Goal: Task Accomplishment & Management: Manage account settings

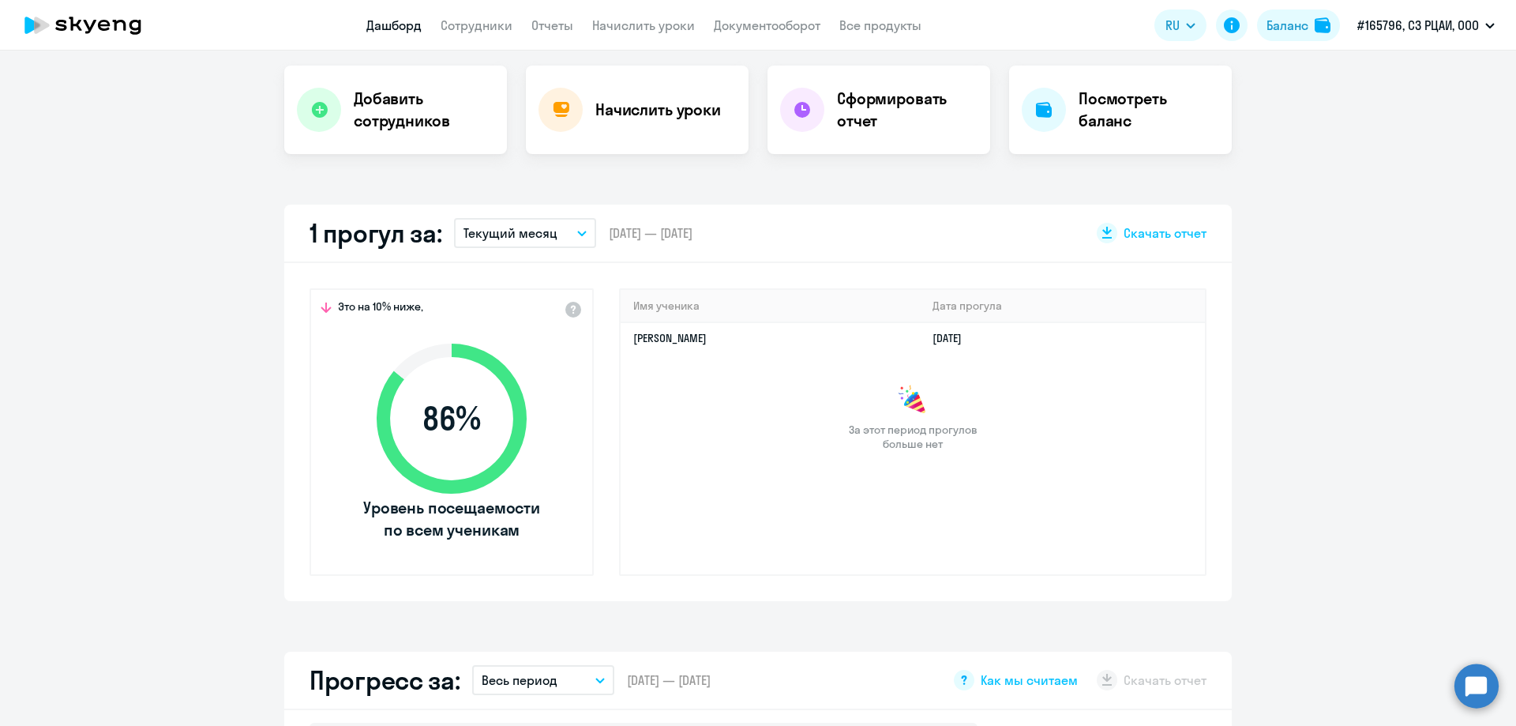
scroll to position [316, 0]
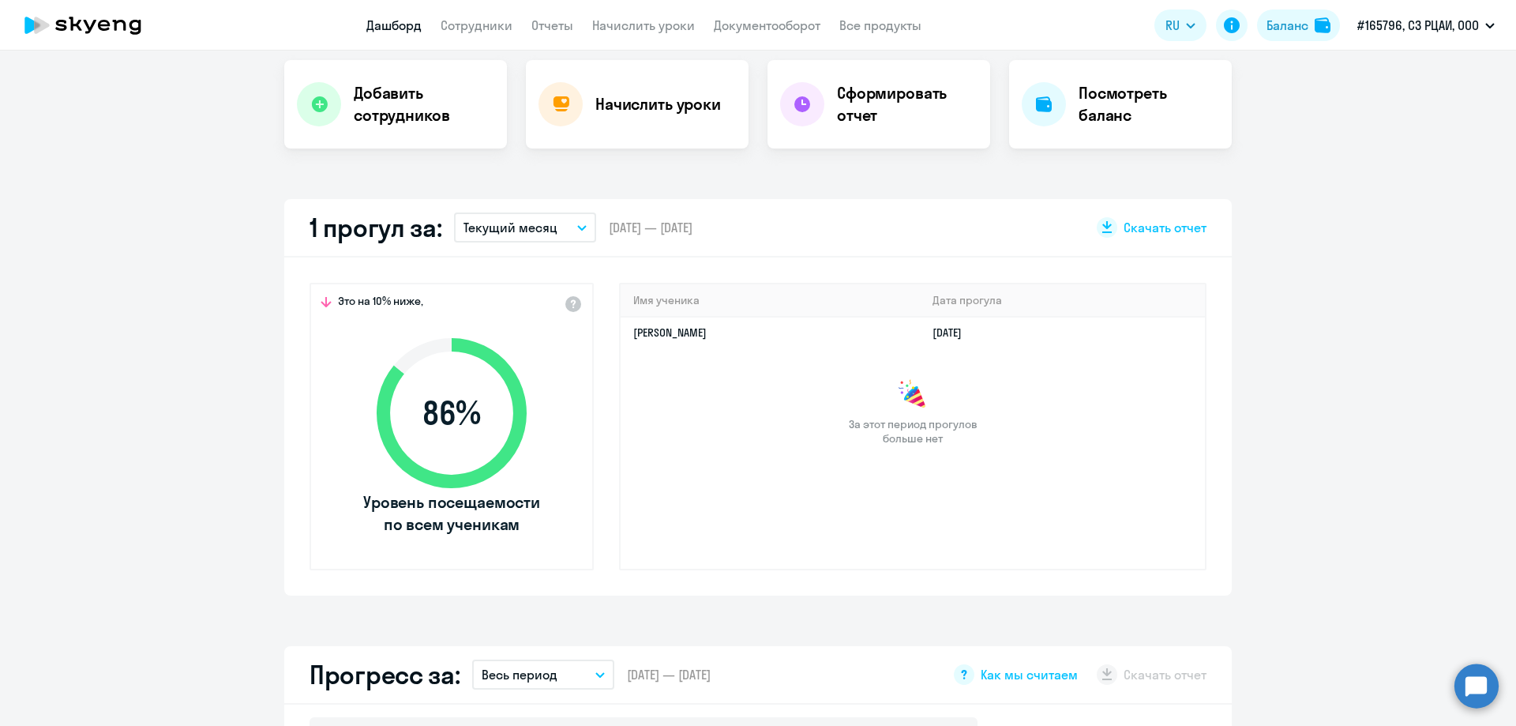
select select "30"
click at [69, 296] on app-truancy-attendance-dashboard "1 прогул за: Текущий месяц – [DATE] — [DATE] Скачать отчет Это на 10% ниже, 86 …" at bounding box center [758, 397] width 1516 height 396
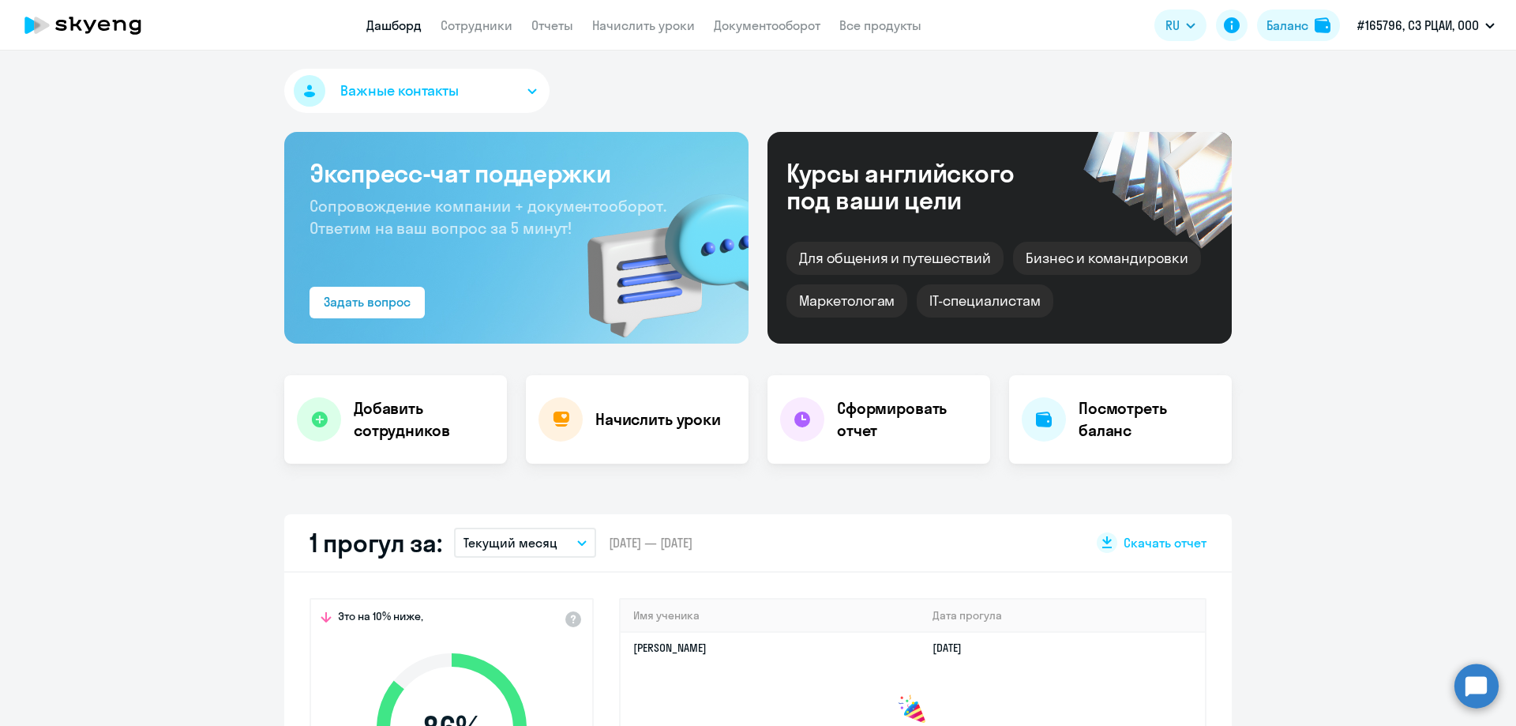
scroll to position [0, 0]
click at [481, 24] on link "Сотрудники" at bounding box center [477, 25] width 72 height 16
select select "30"
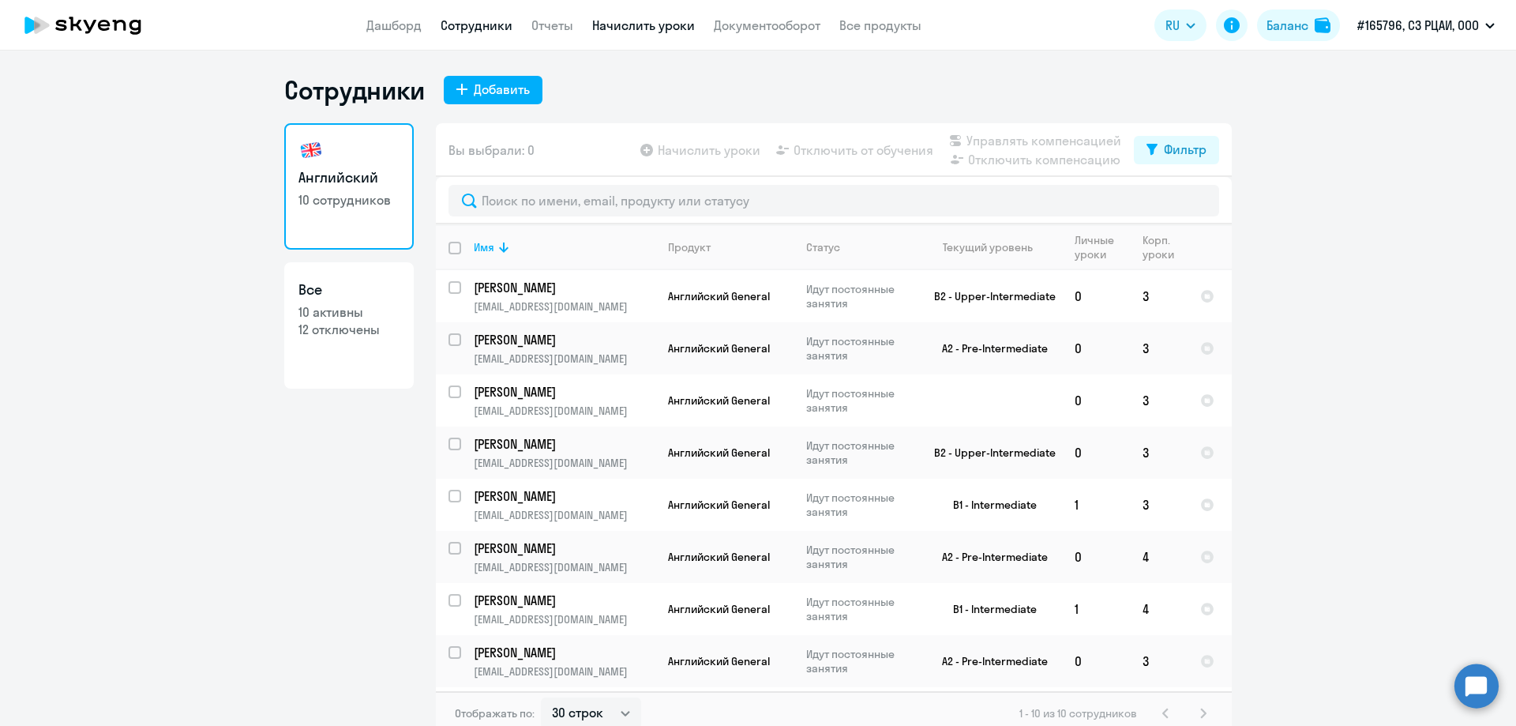
click at [662, 24] on link "Начислить уроки" at bounding box center [643, 25] width 103 height 16
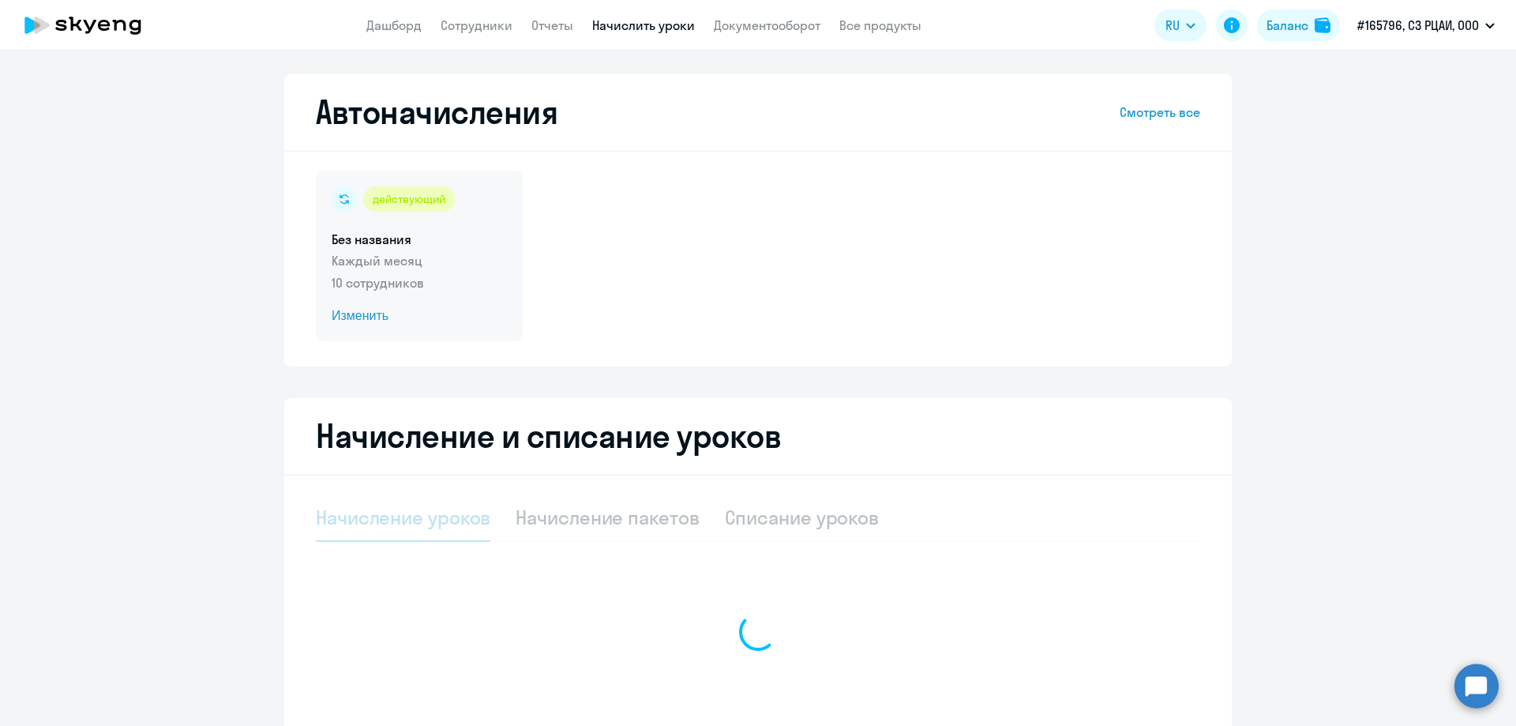
select select "10"
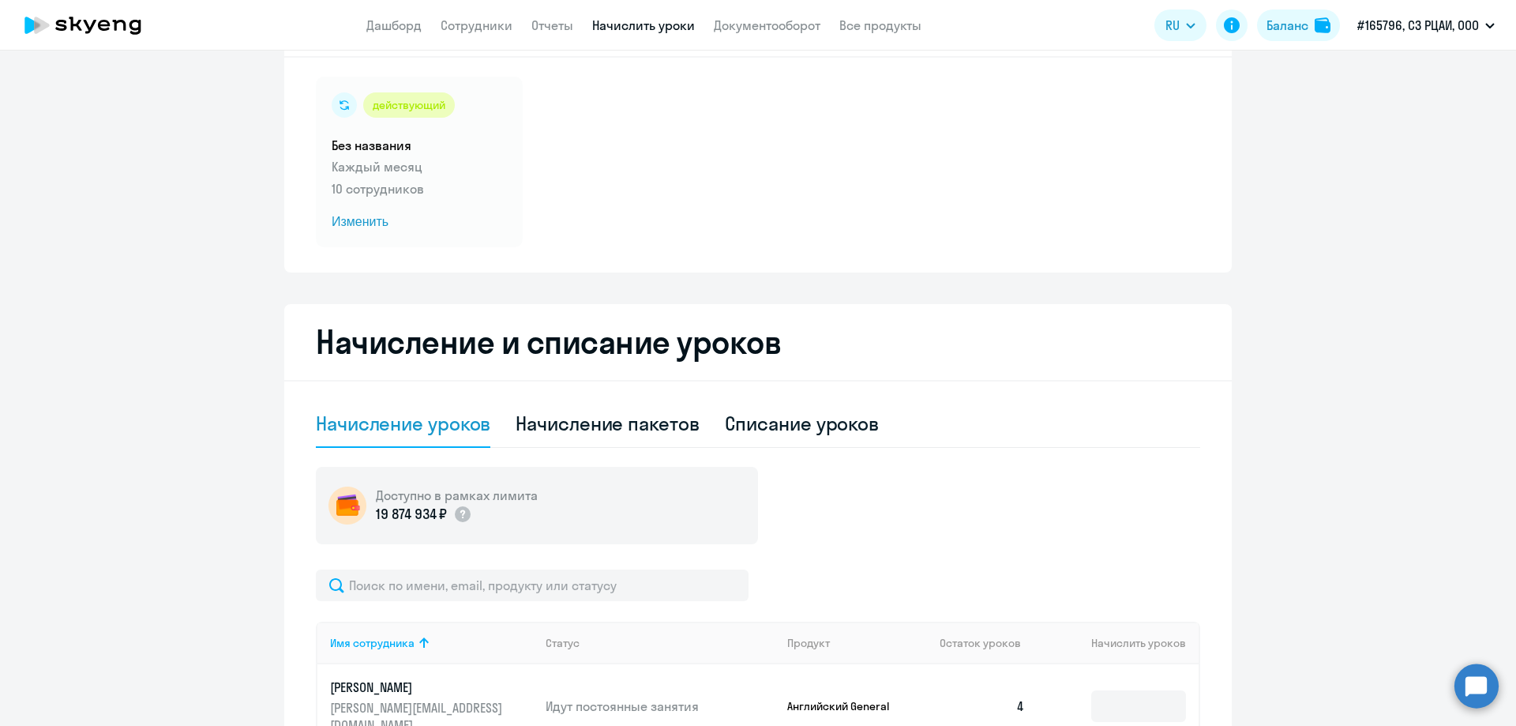
scroll to position [237, 0]
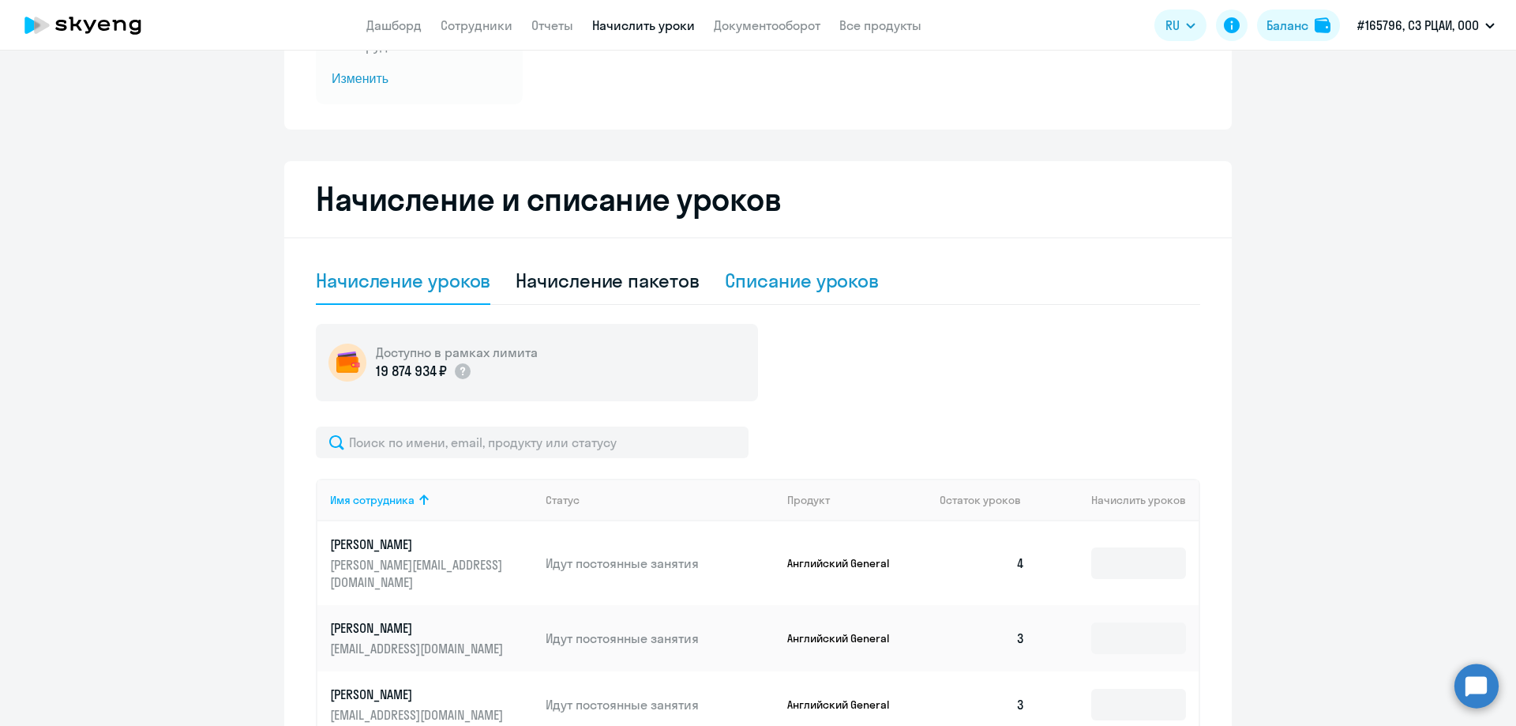
click at [821, 279] on div "Списание уроков" at bounding box center [802, 280] width 155 height 25
select select "10"
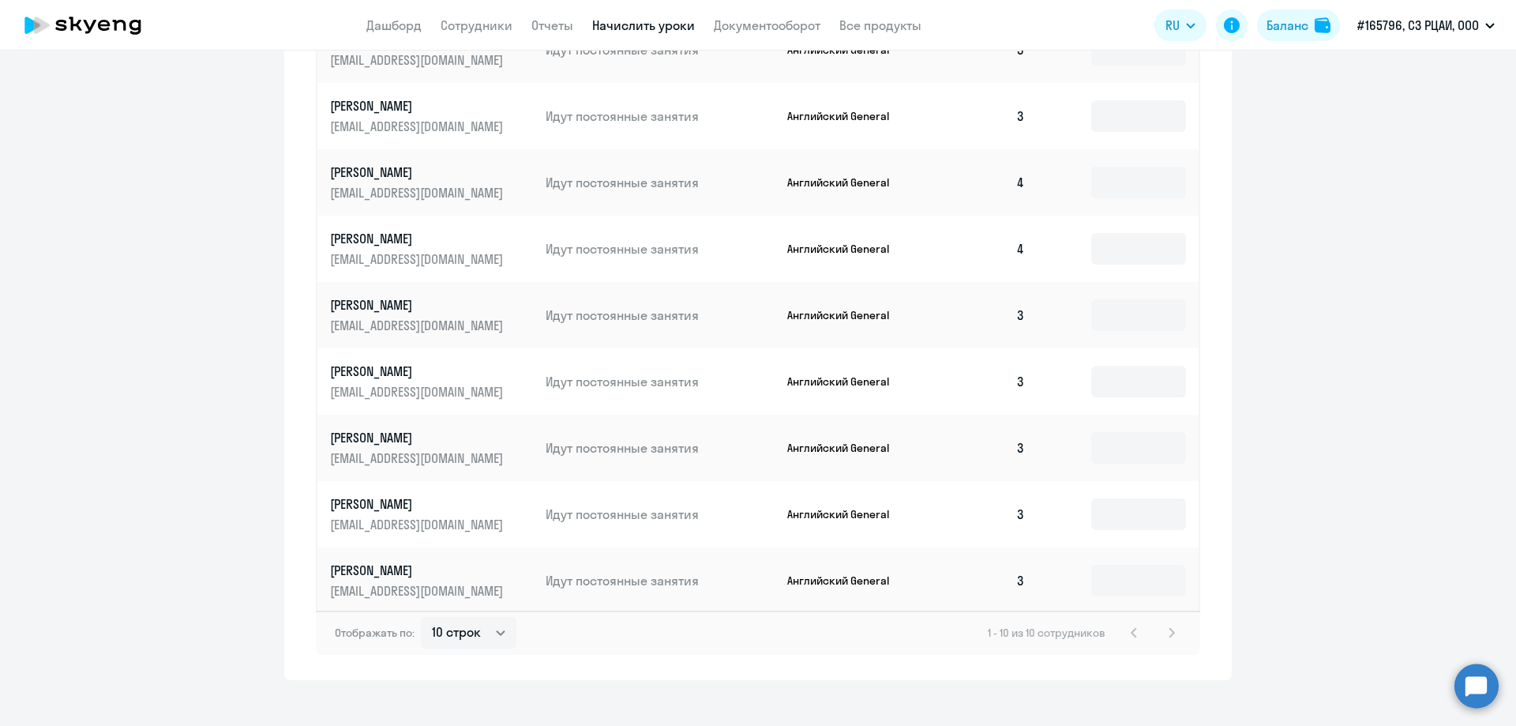
scroll to position [726, 0]
click at [1125, 561] on input at bounding box center [1138, 577] width 95 height 32
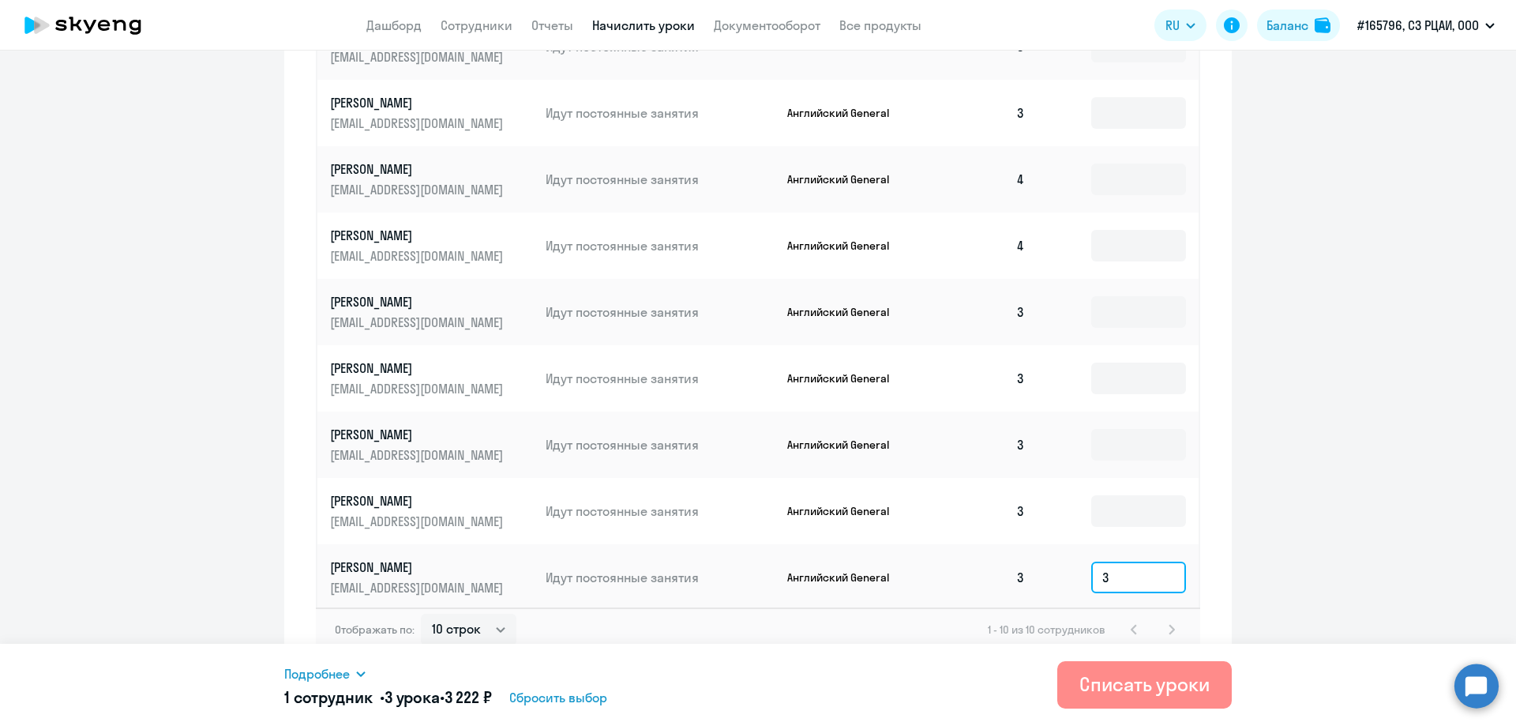
type input "3"
click at [1162, 680] on div "Списать уроки" at bounding box center [1145, 683] width 130 height 25
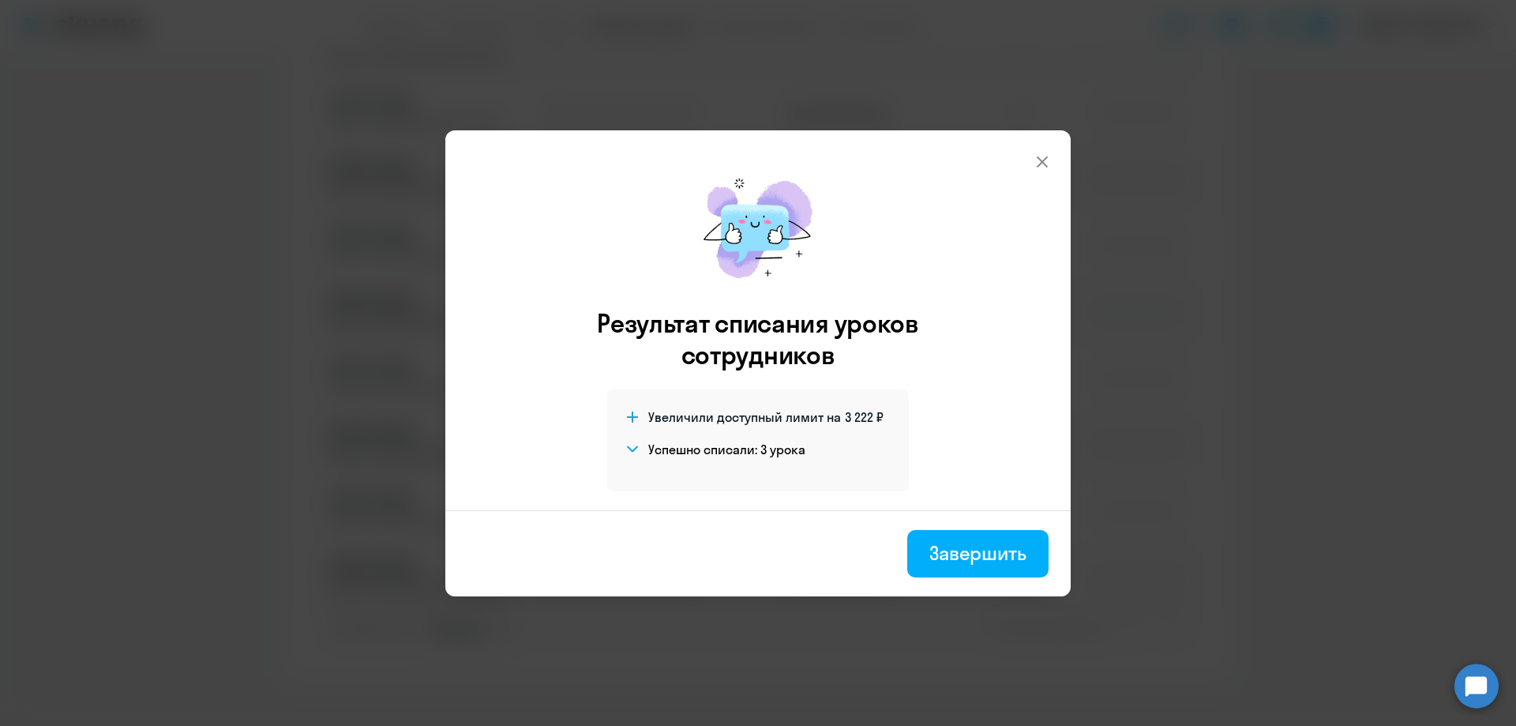
drag, startPoint x: 989, startPoint y: 541, endPoint x: 993, endPoint y: 550, distance: 9.9
click at [991, 545] on div "Завершить" at bounding box center [977, 552] width 97 height 25
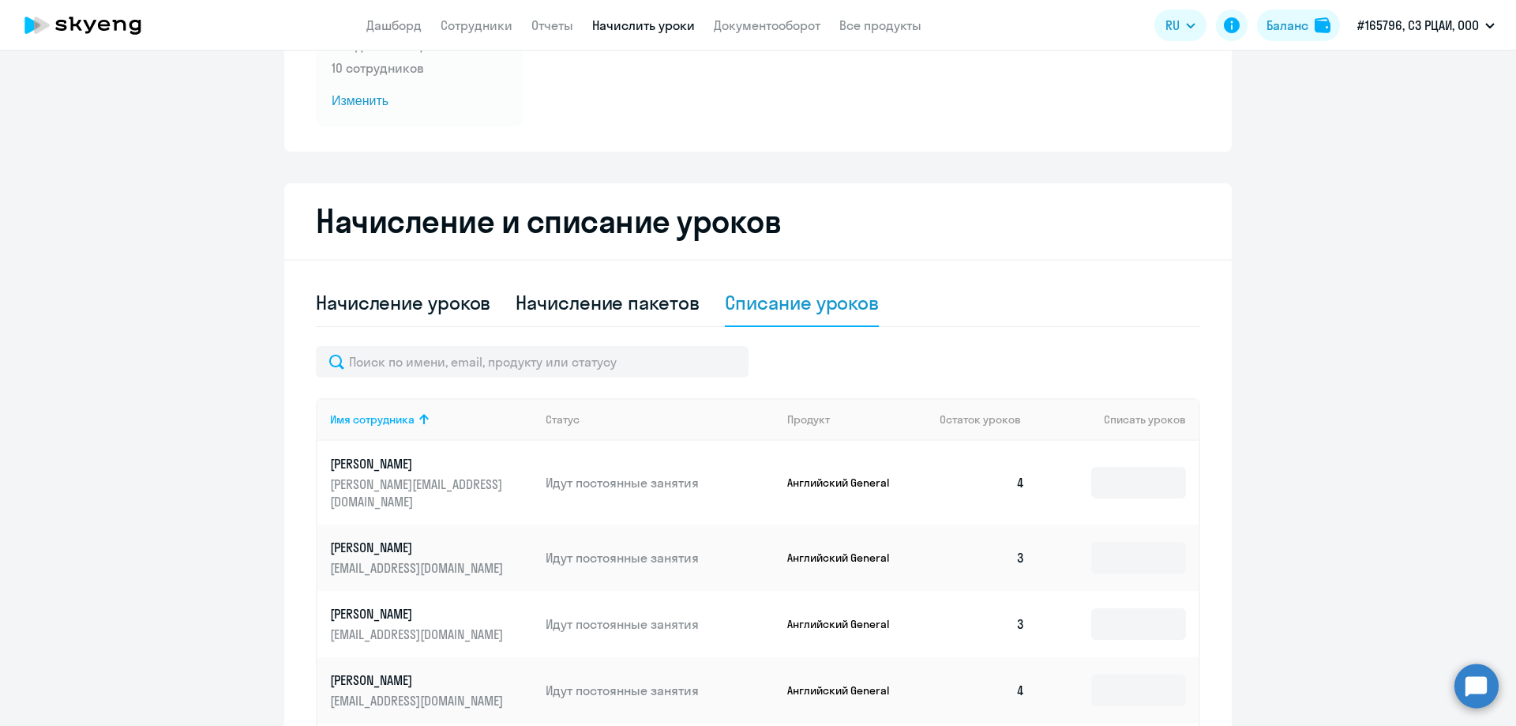
scroll to position [410, 0]
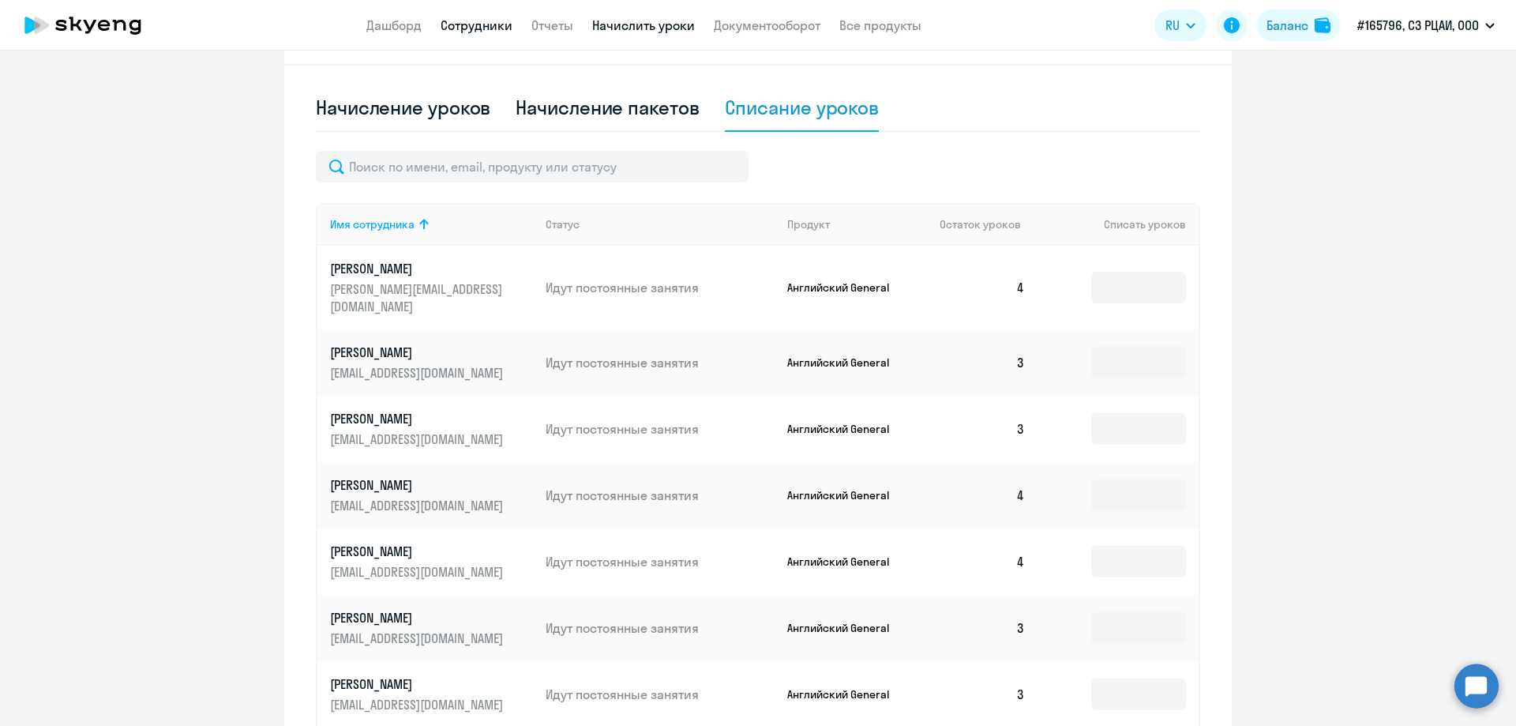
click at [476, 25] on link "Сотрудники" at bounding box center [477, 25] width 72 height 16
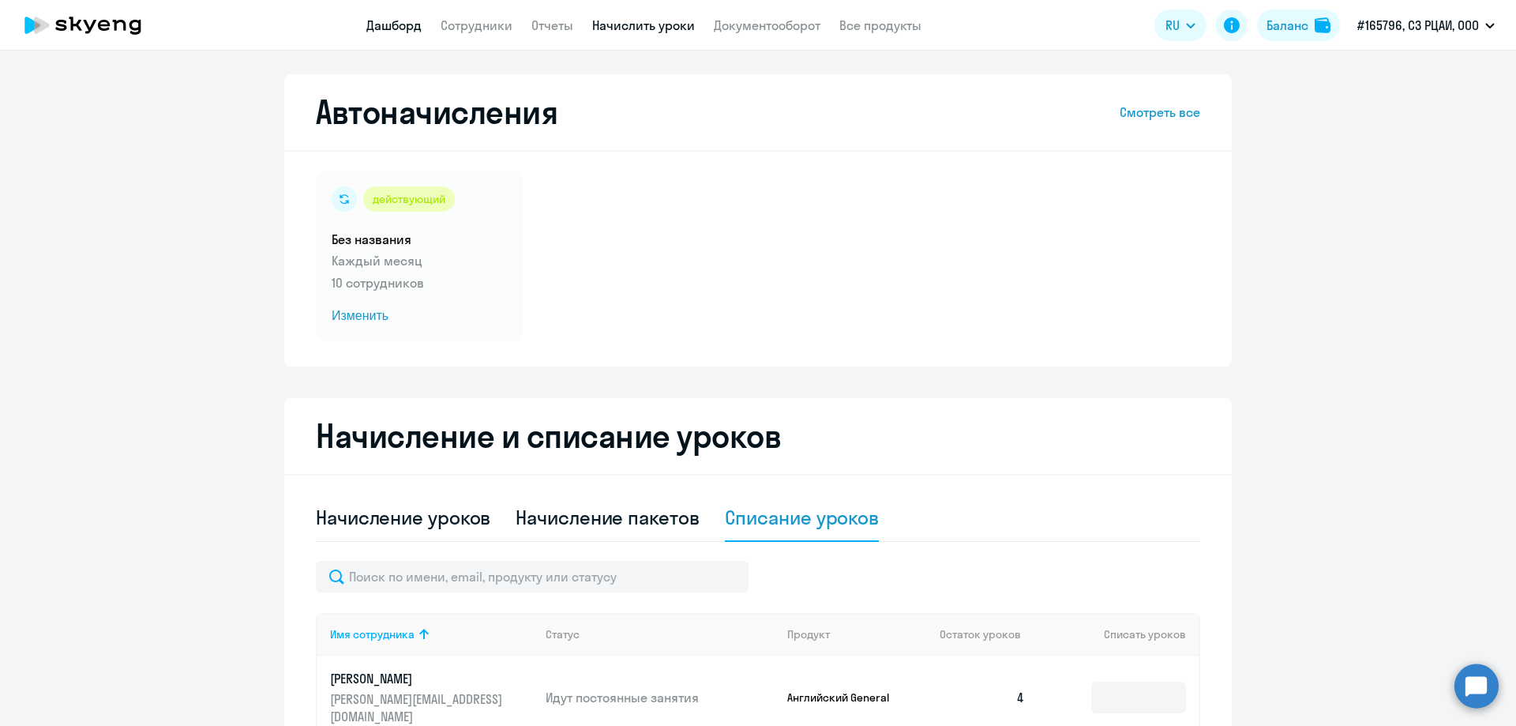
select select "30"
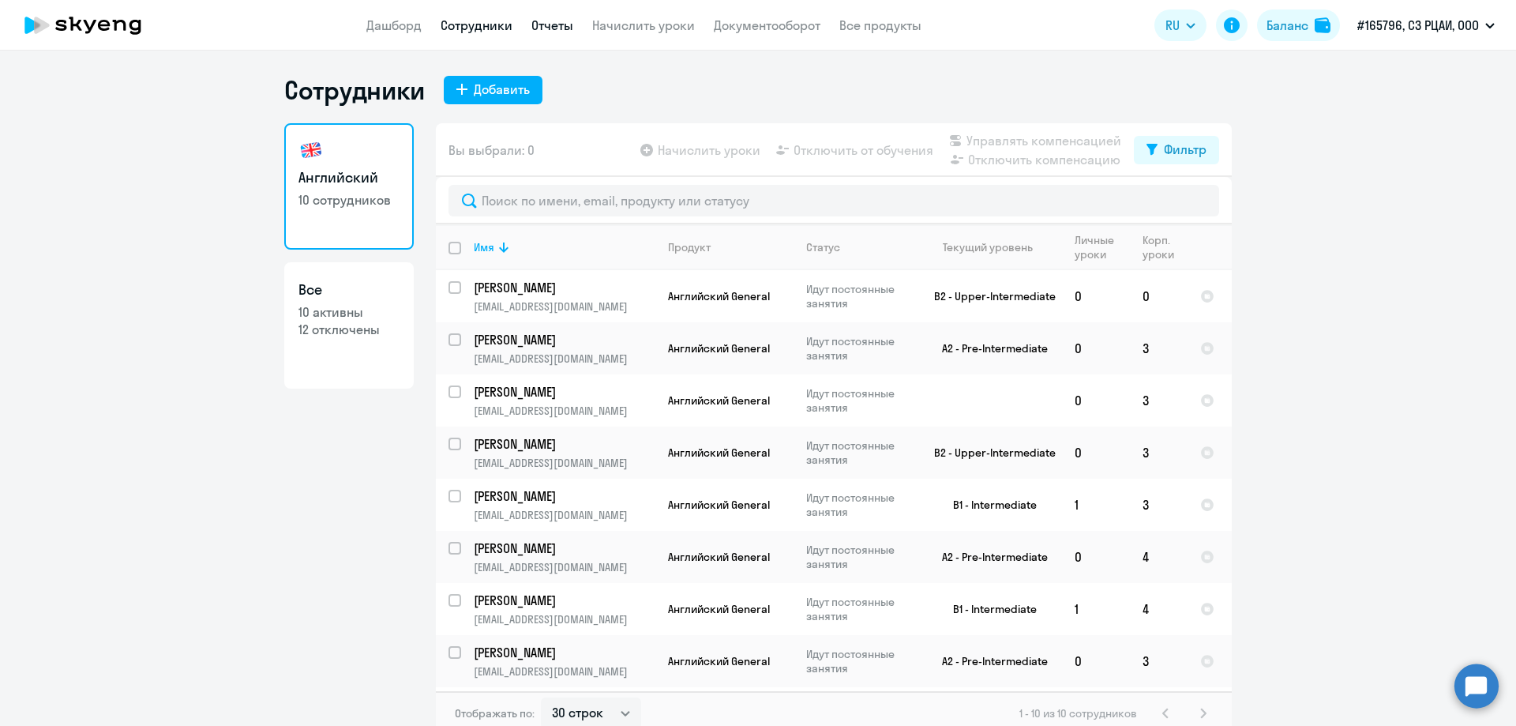
click at [546, 22] on link "Отчеты" at bounding box center [552, 25] width 42 height 16
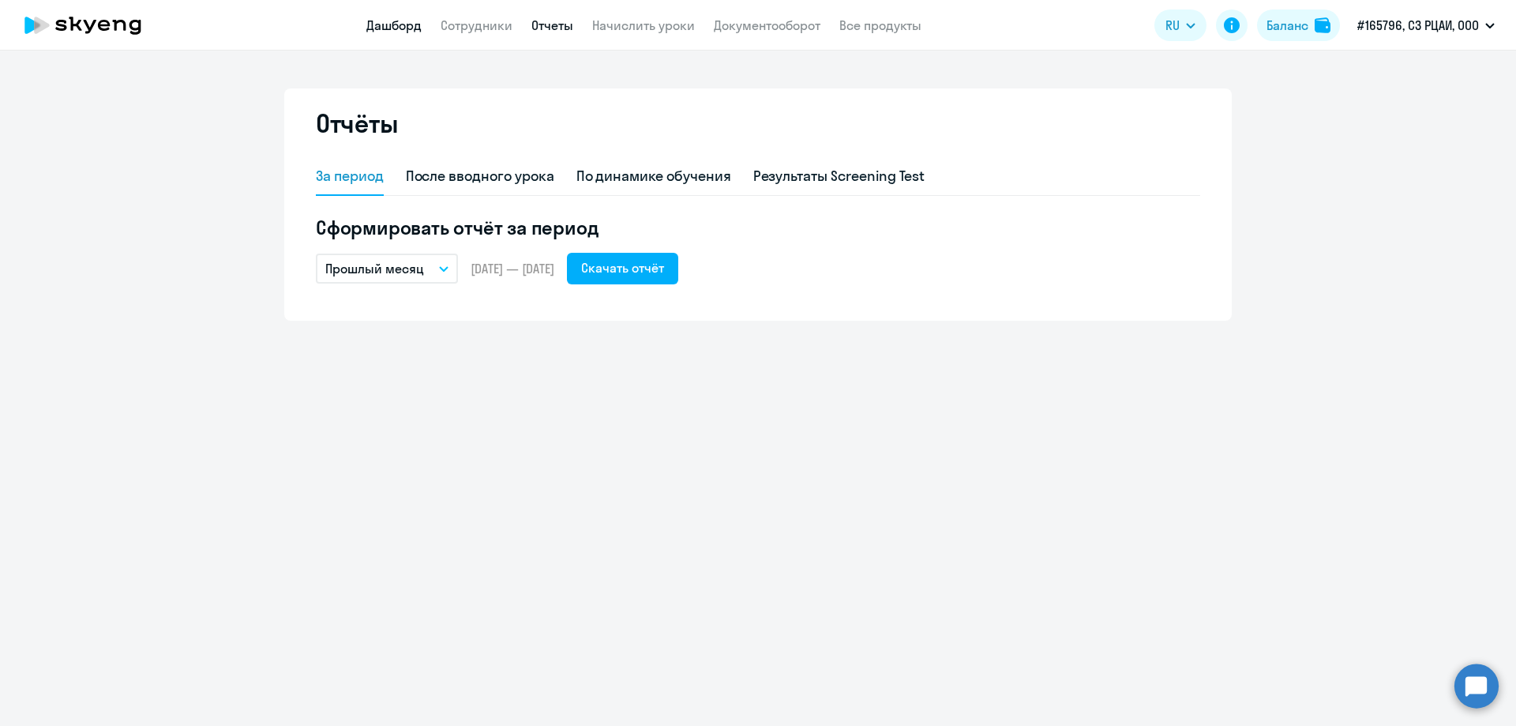
click at [395, 29] on link "Дашборд" at bounding box center [393, 25] width 55 height 16
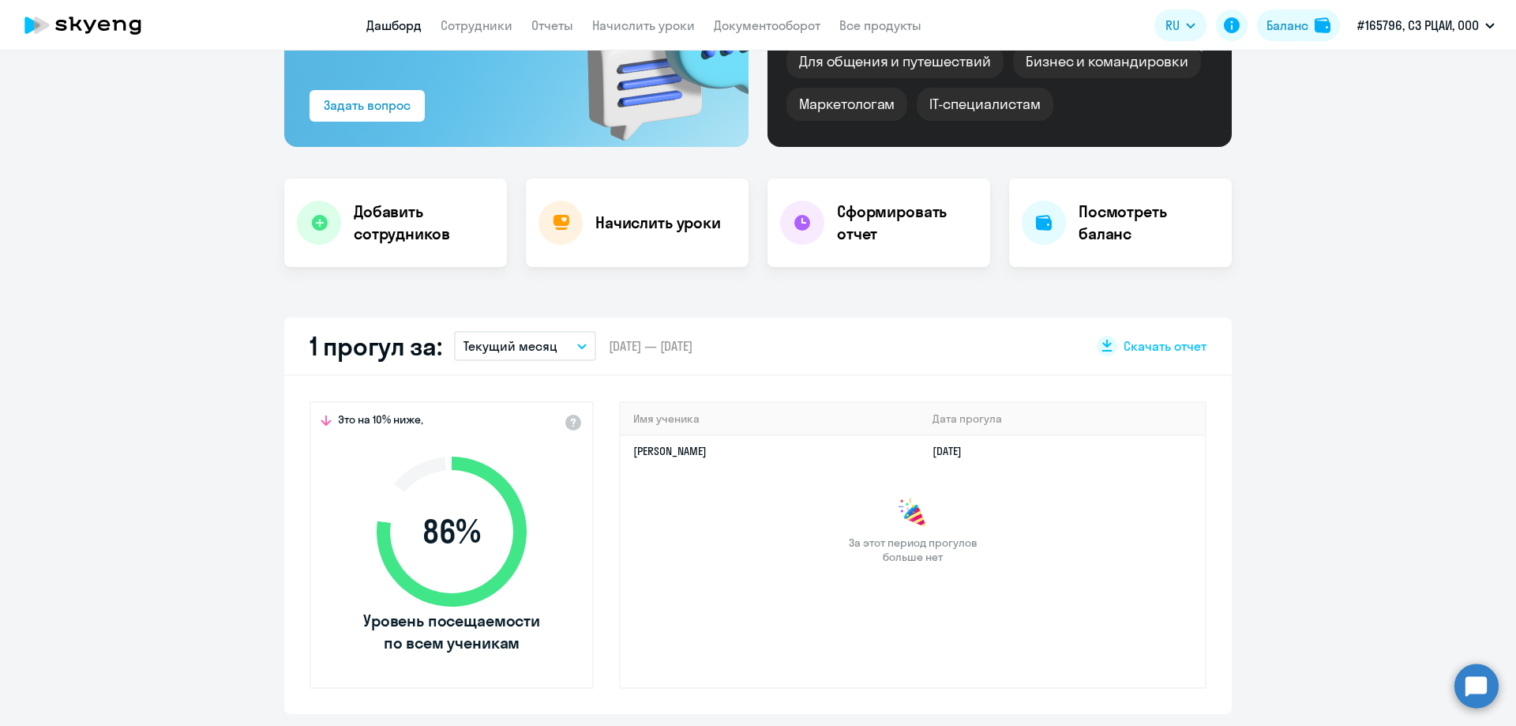
scroll to position [395, 0]
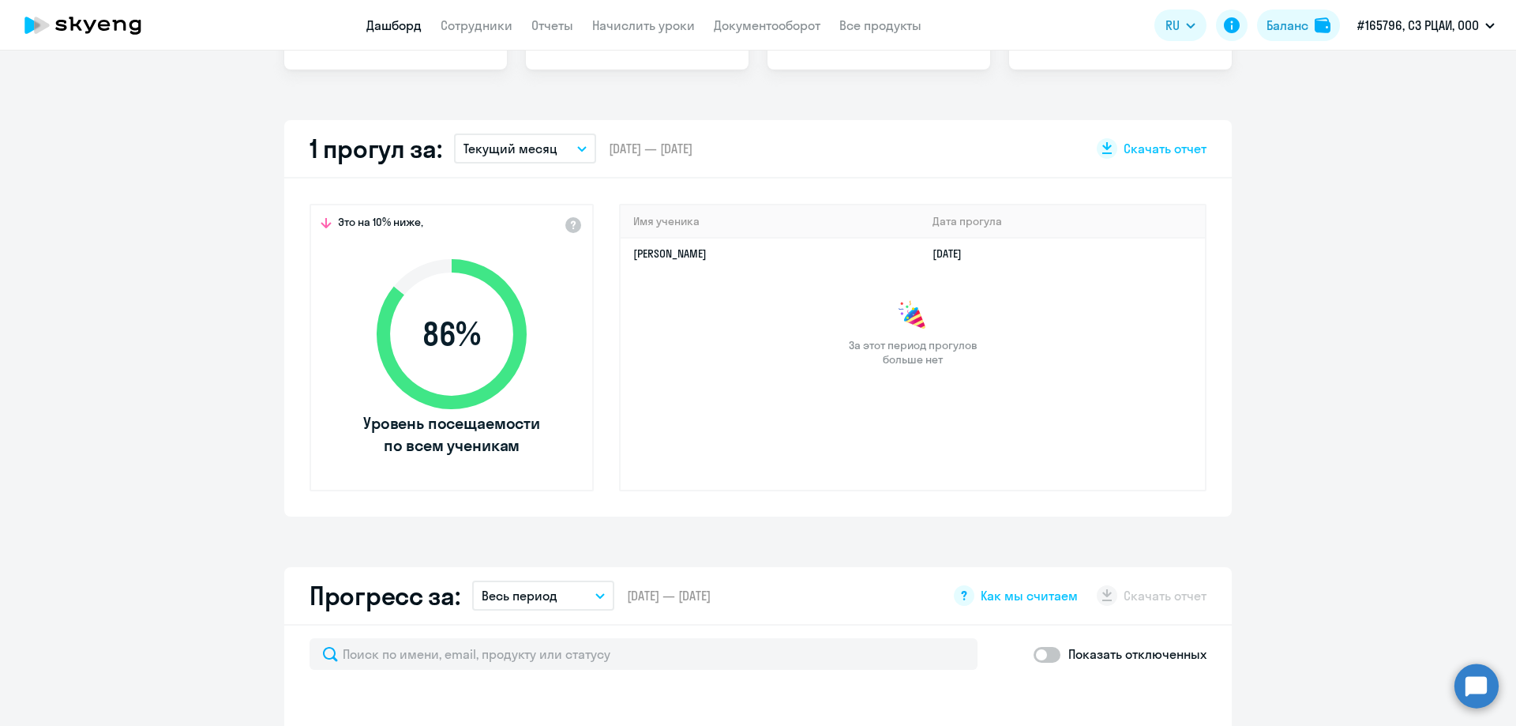
click at [529, 157] on button "Текущий месяц" at bounding box center [525, 148] width 142 height 30
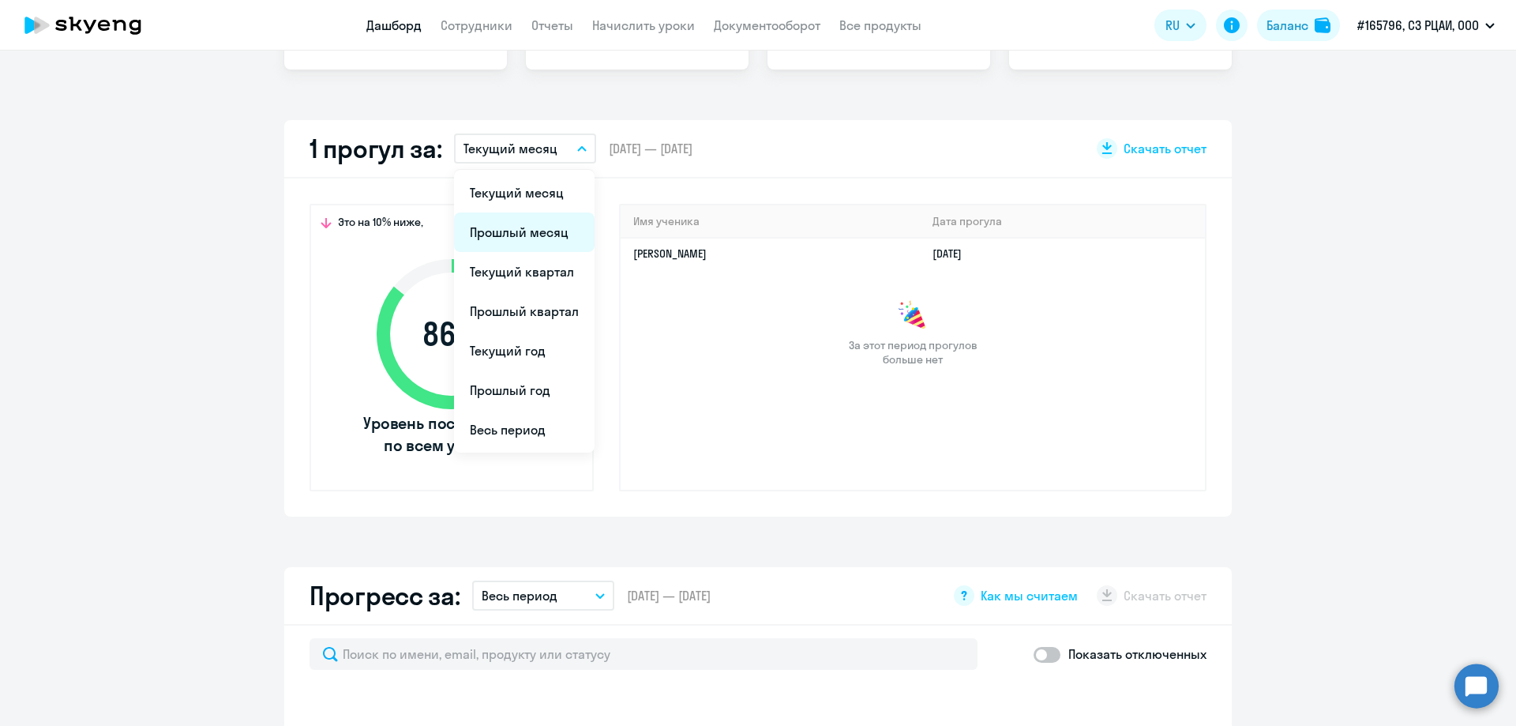
click at [516, 234] on li "Прошлый месяц" at bounding box center [524, 231] width 141 height 39
select select "30"
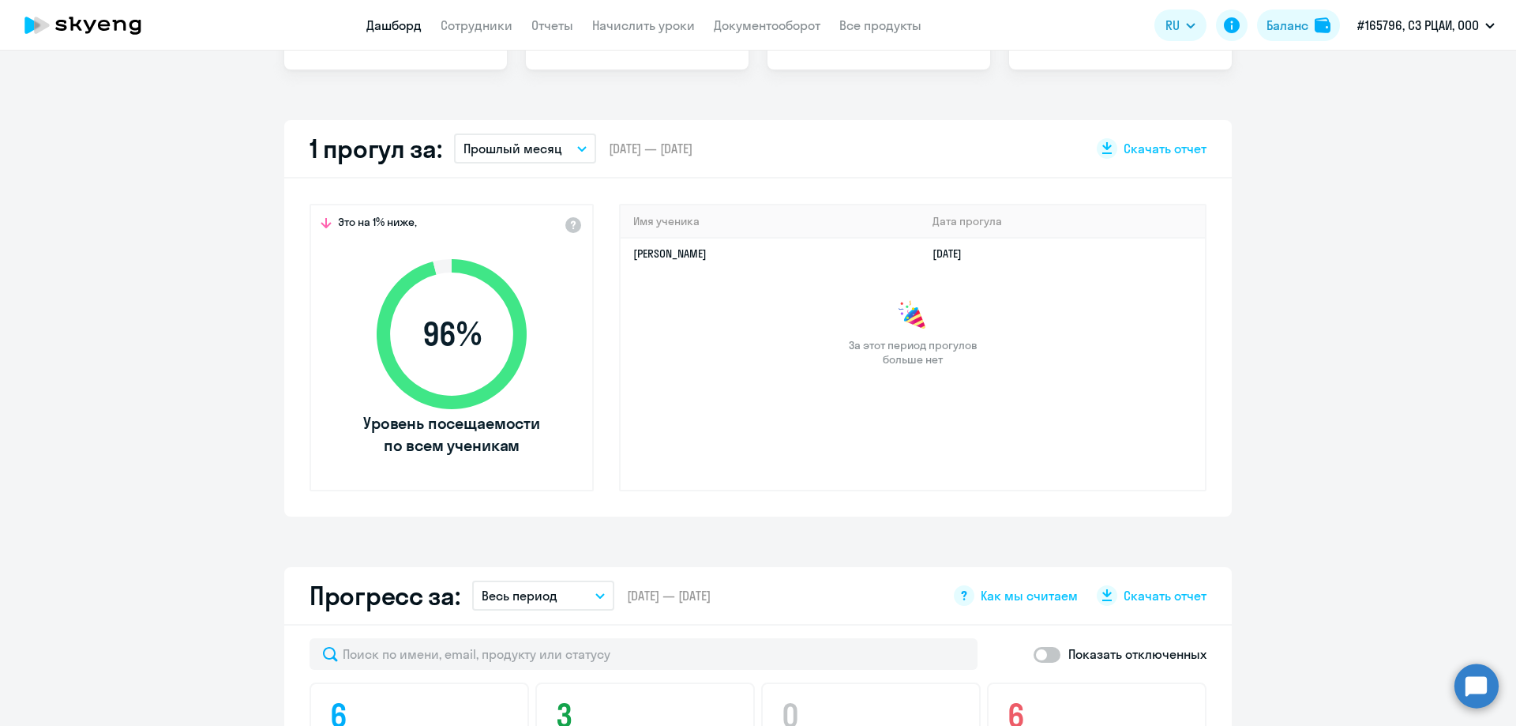
click at [558, 145] on button "Прошлый месяц" at bounding box center [525, 148] width 142 height 30
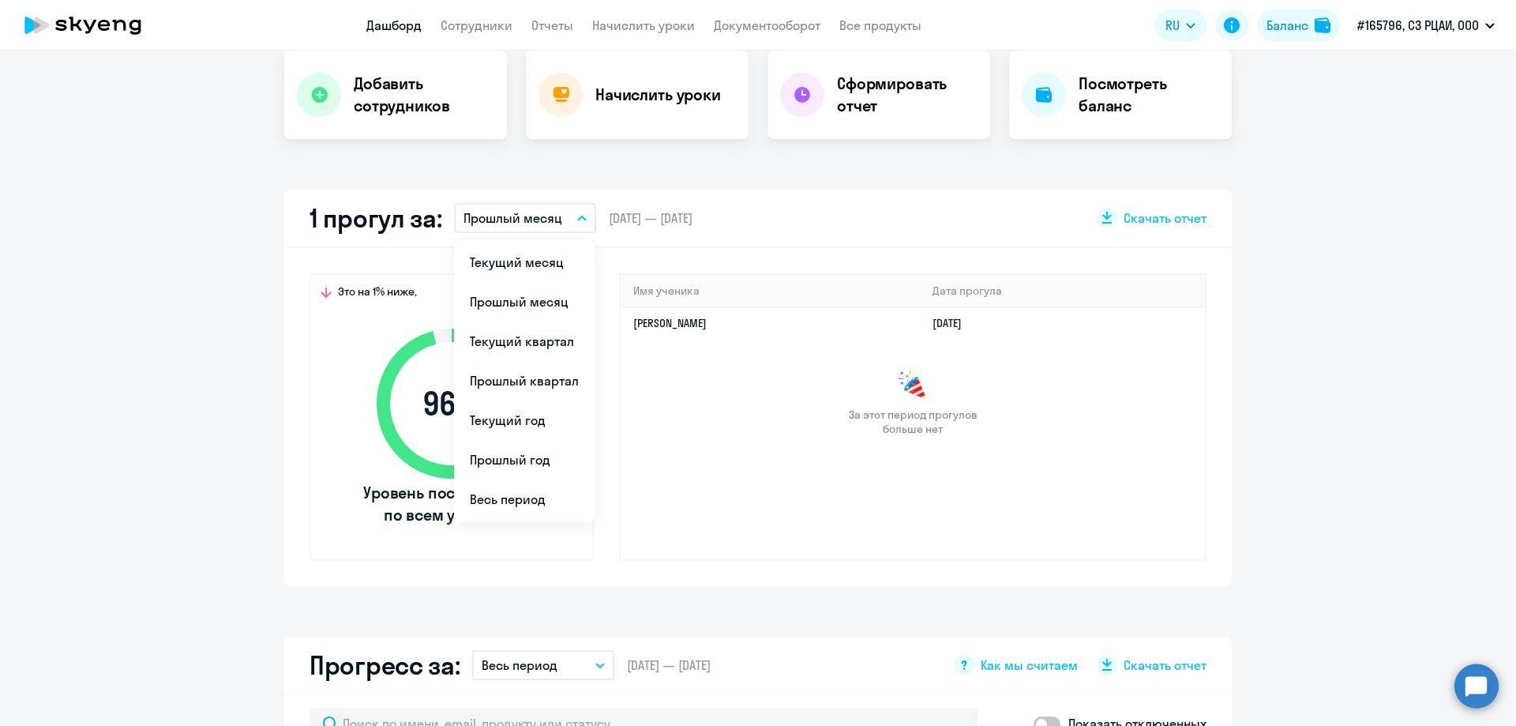
scroll to position [316, 0]
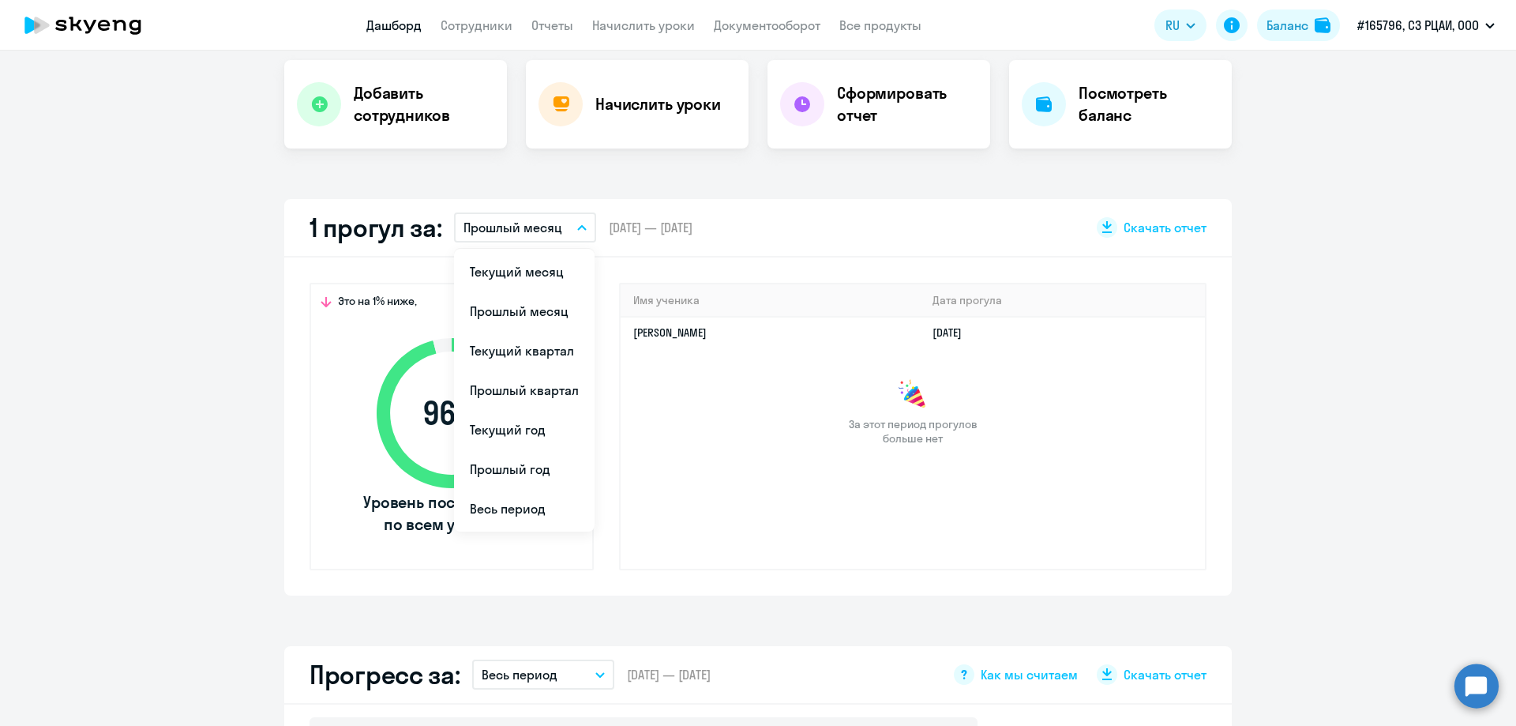
click at [1330, 504] on app-truancy-attendance-dashboard "1 прогул за: Прошлый месяц Текущий месяц Прошлый месяц Текущий квартал [GEOGRAP…" at bounding box center [758, 397] width 1516 height 396
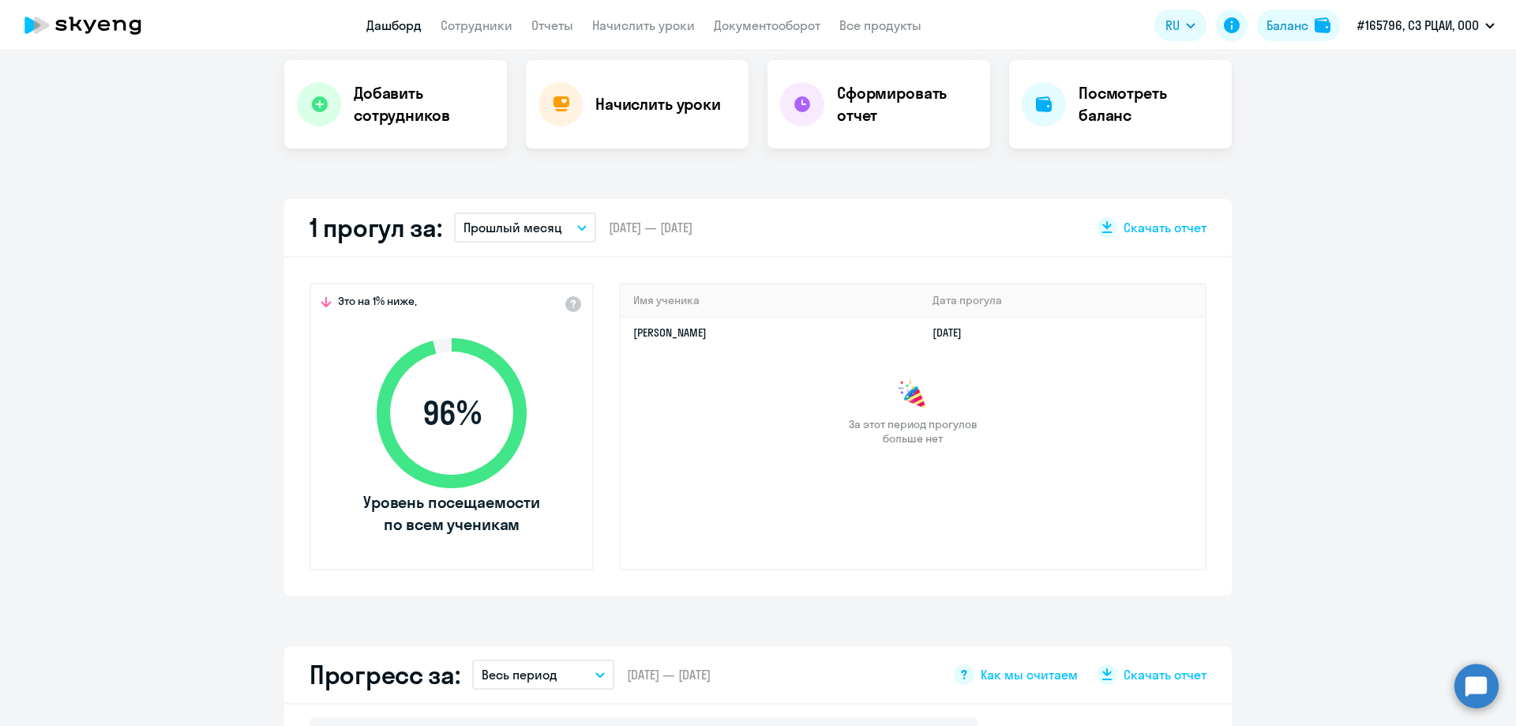
click at [1391, 410] on app-truancy-attendance-dashboard "1 прогул за: Прошлый месяц Текущий месяц Прошлый месяц Текущий квартал [GEOGRAP…" at bounding box center [758, 397] width 1516 height 396
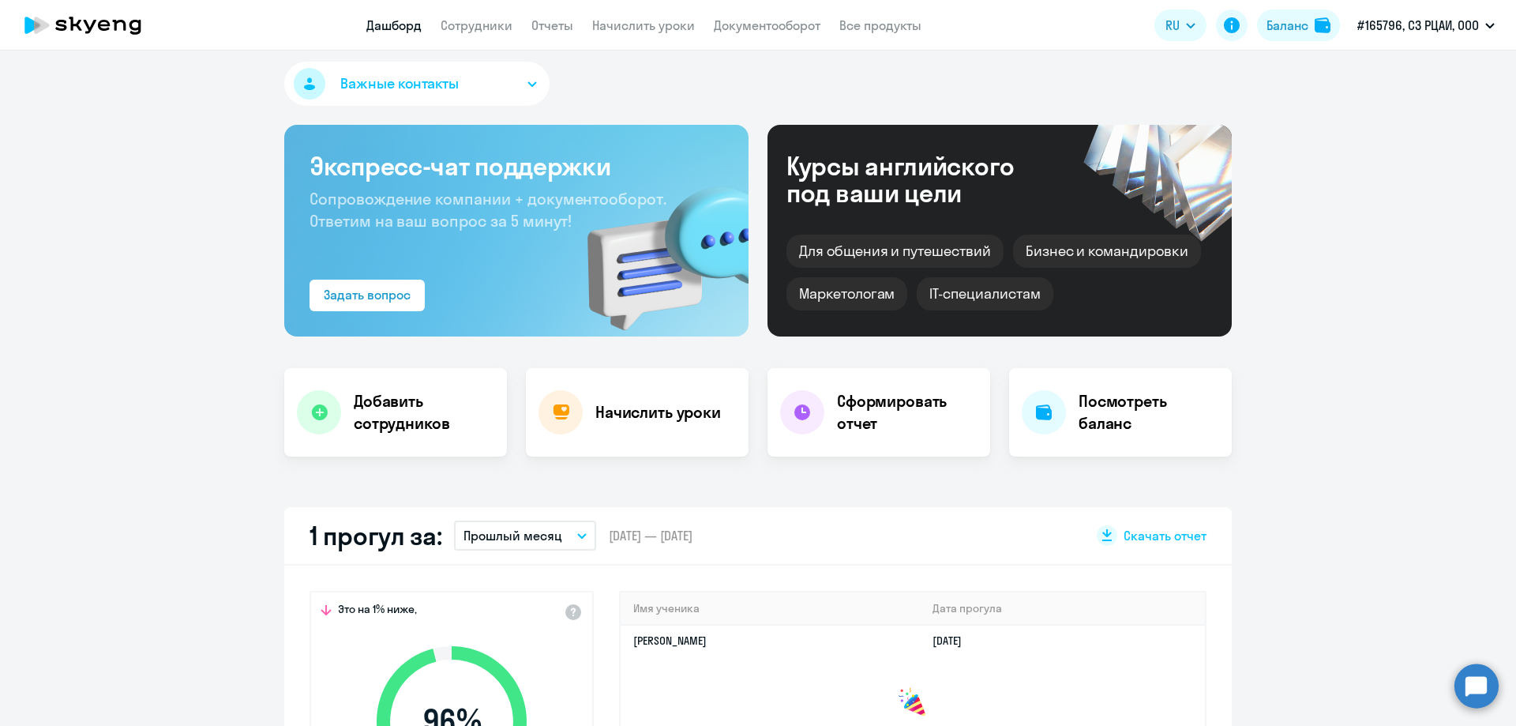
scroll to position [0, 0]
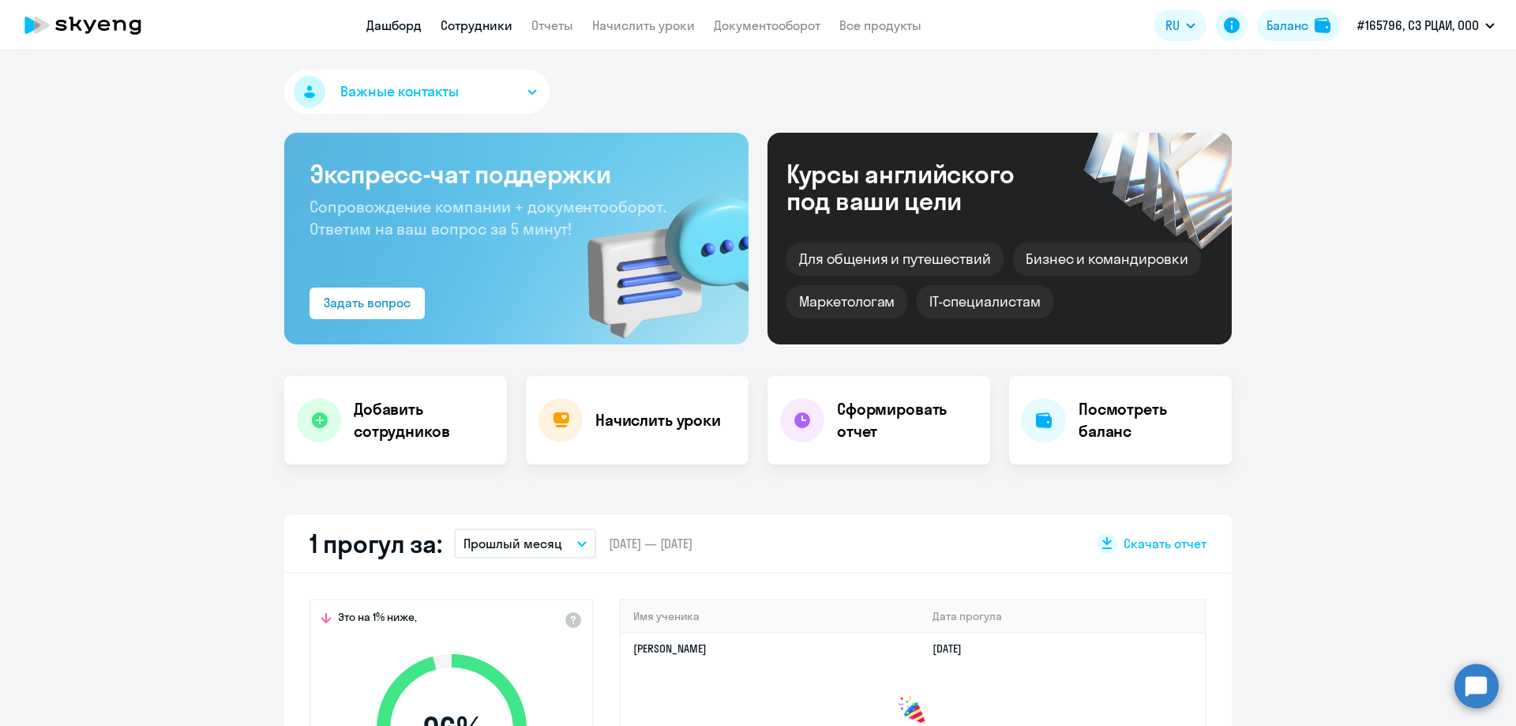
click at [471, 20] on link "Сотрудники" at bounding box center [477, 25] width 72 height 16
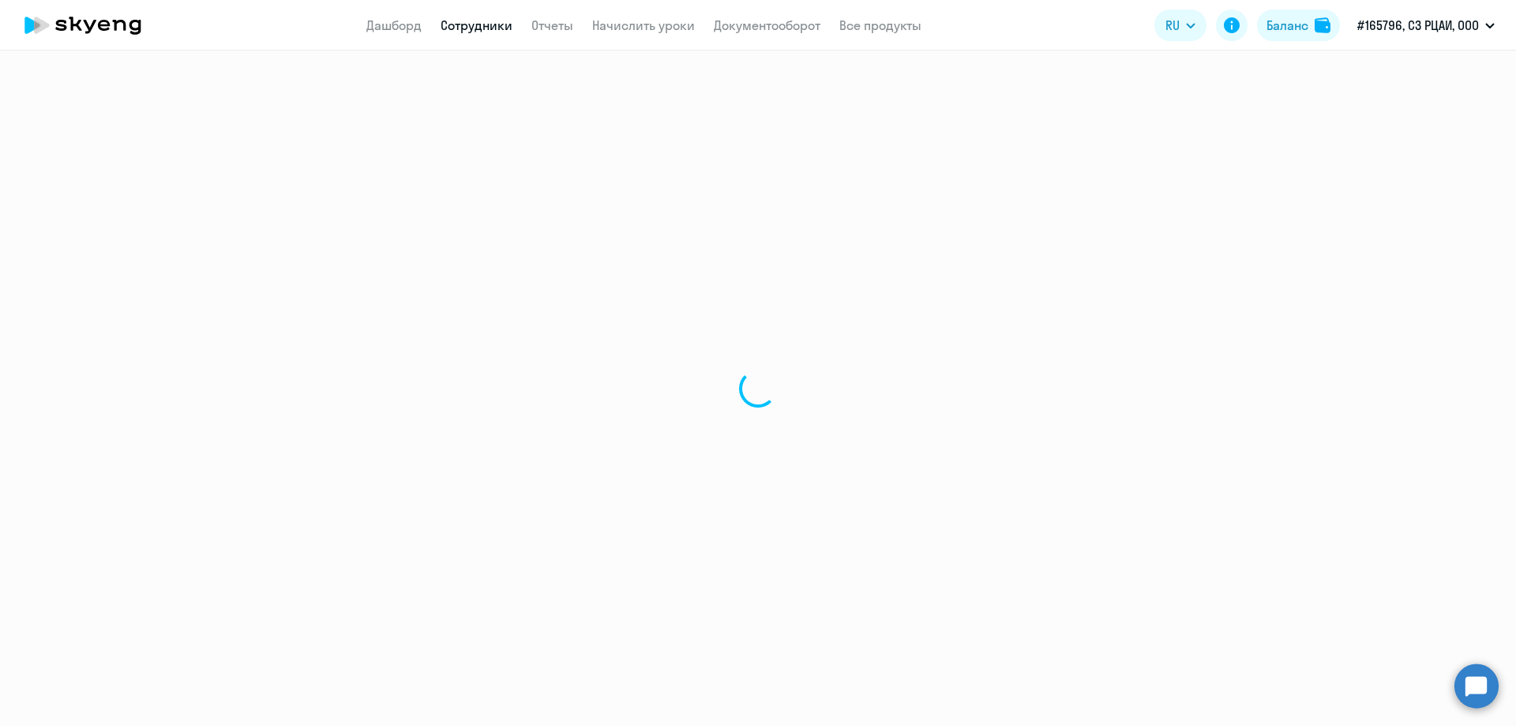
select select "30"
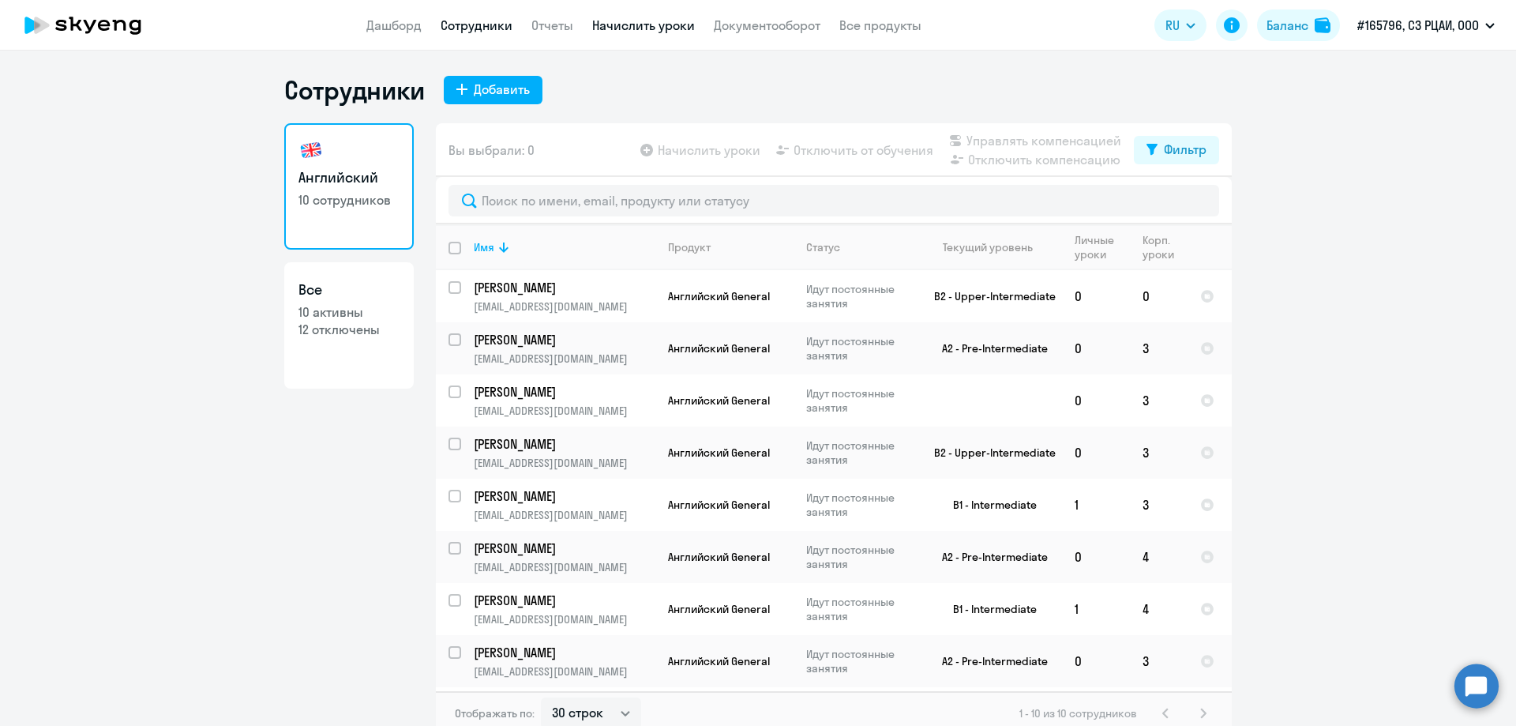
click at [637, 24] on link "Начислить уроки" at bounding box center [643, 25] width 103 height 16
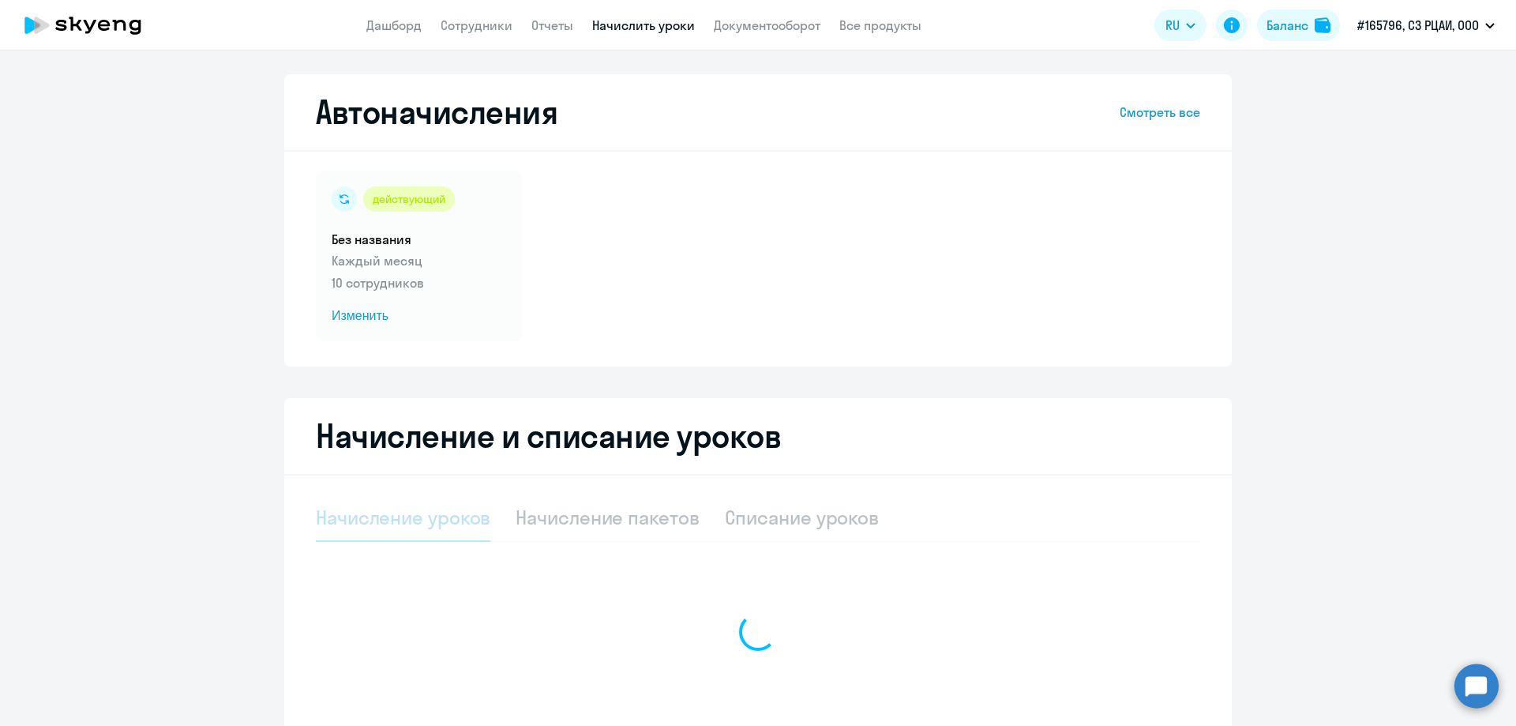
select select "10"
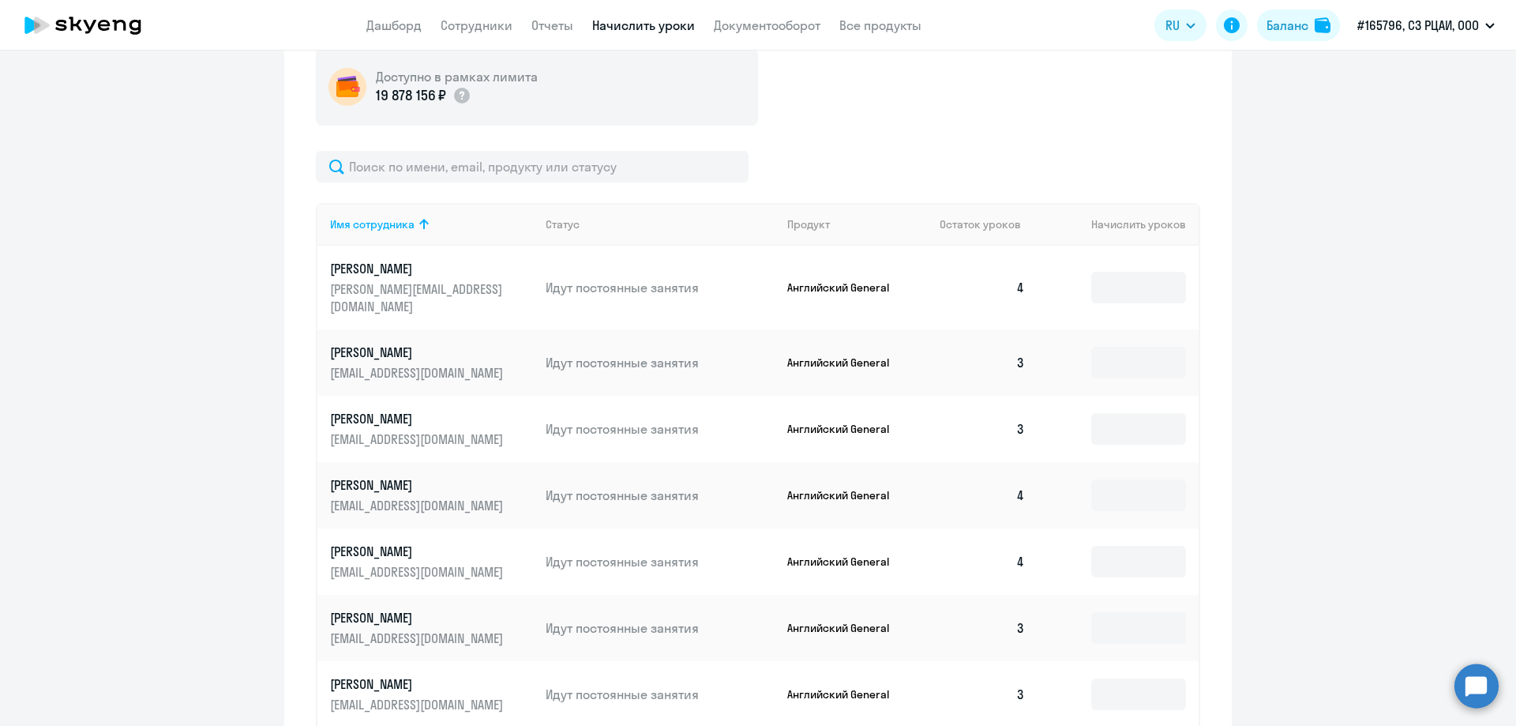
scroll to position [276, 0]
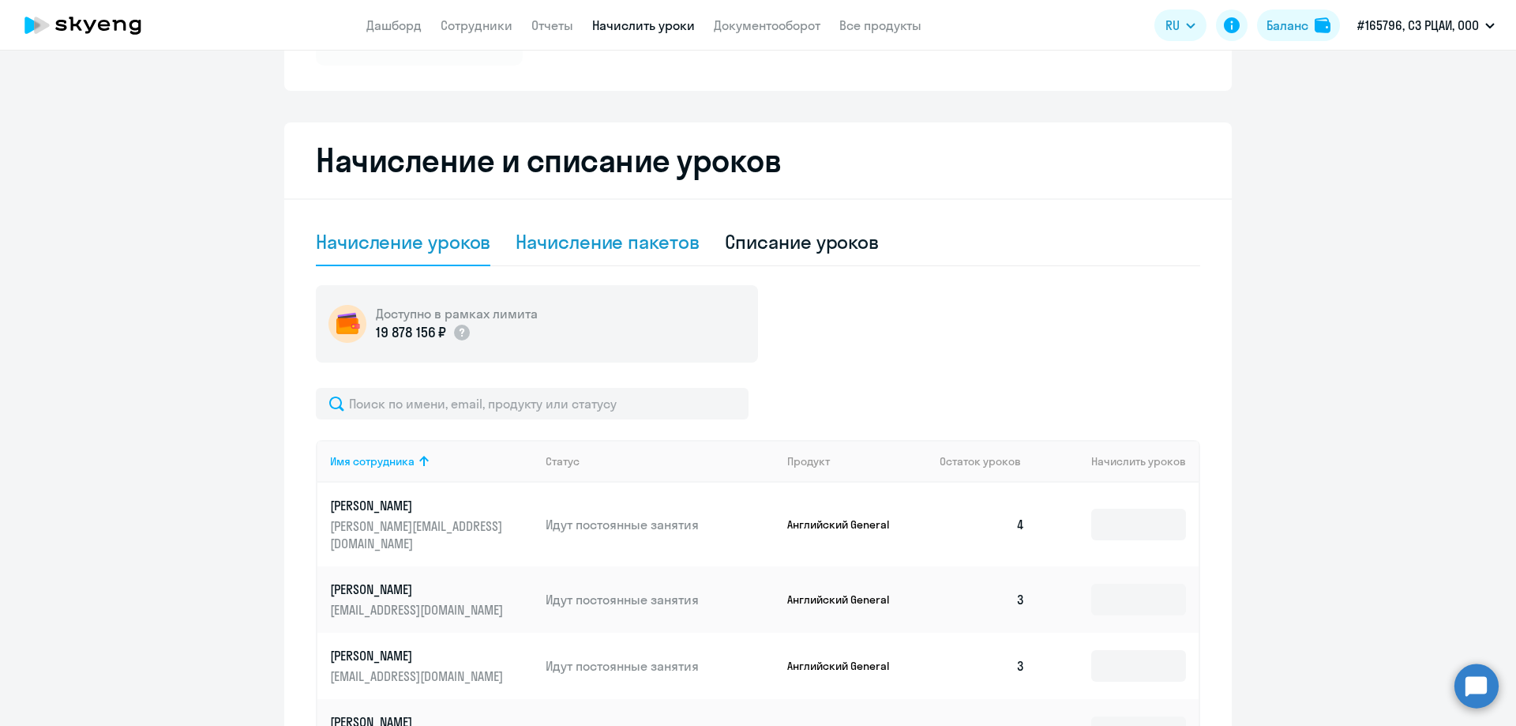
click at [603, 240] on div "Начисление пакетов" at bounding box center [607, 241] width 183 height 25
select select "10"
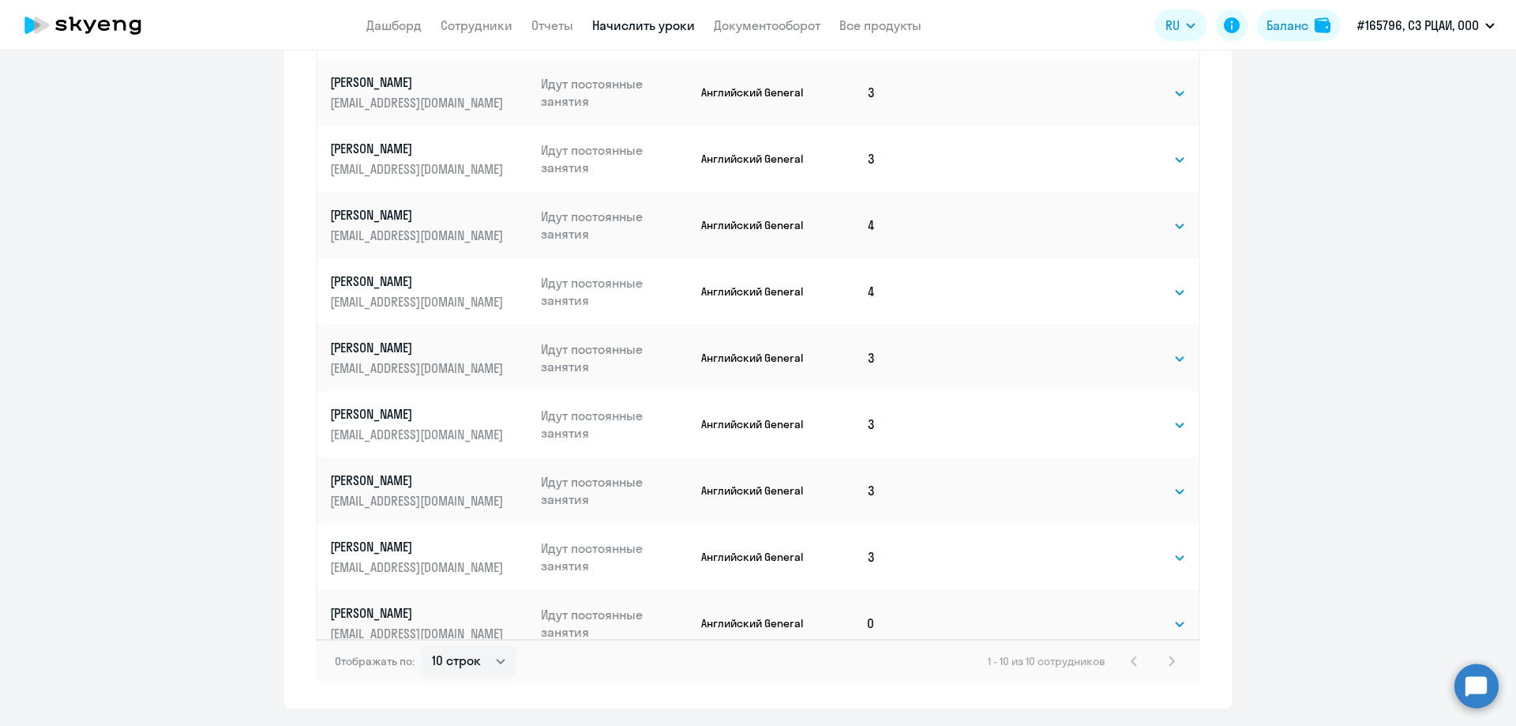
scroll to position [843, 0]
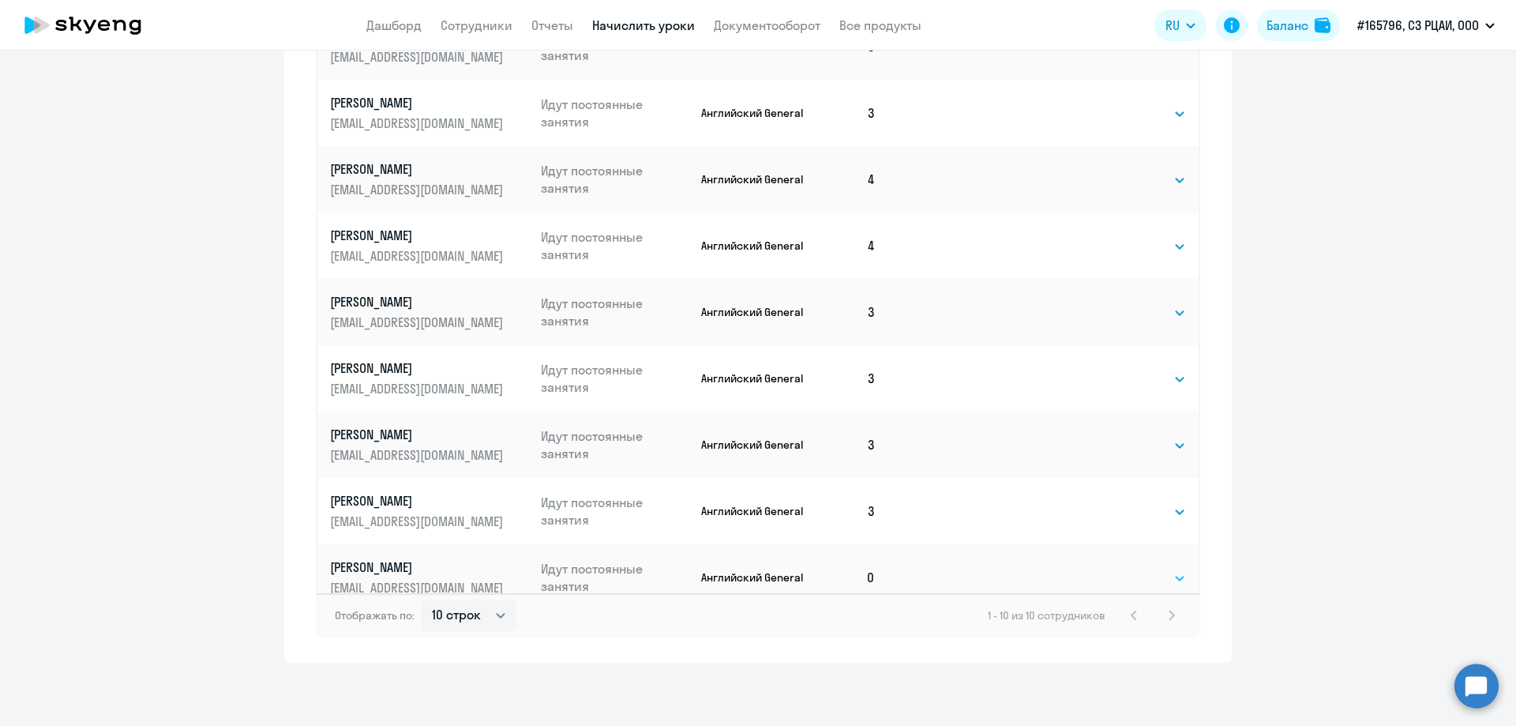
click at [1142, 569] on select "Выбрать 4 8 16 32 64 96 128" at bounding box center [1153, 578] width 65 height 19
click at [383, 579] on p "[EMAIL_ADDRESS][DOMAIN_NAME]" at bounding box center [418, 587] width 177 height 17
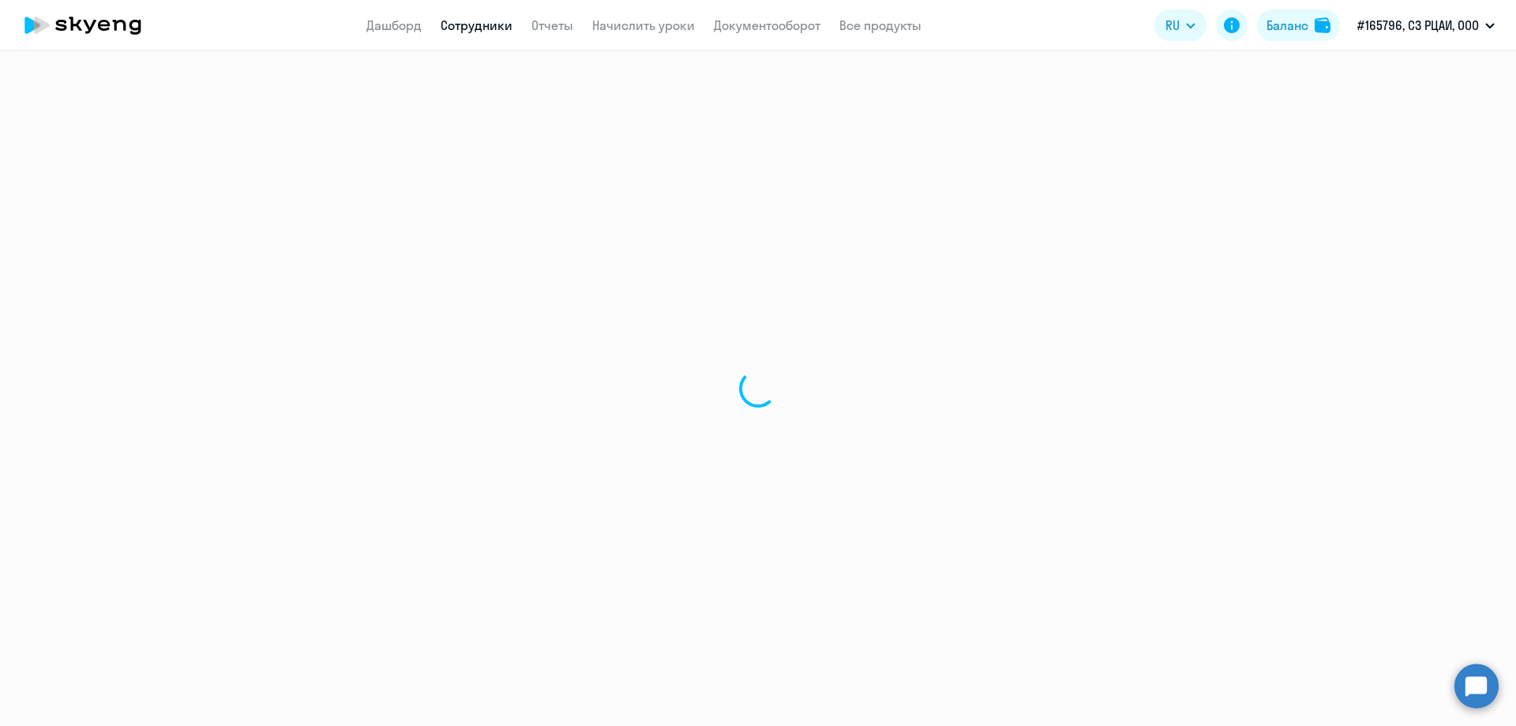
select select "english"
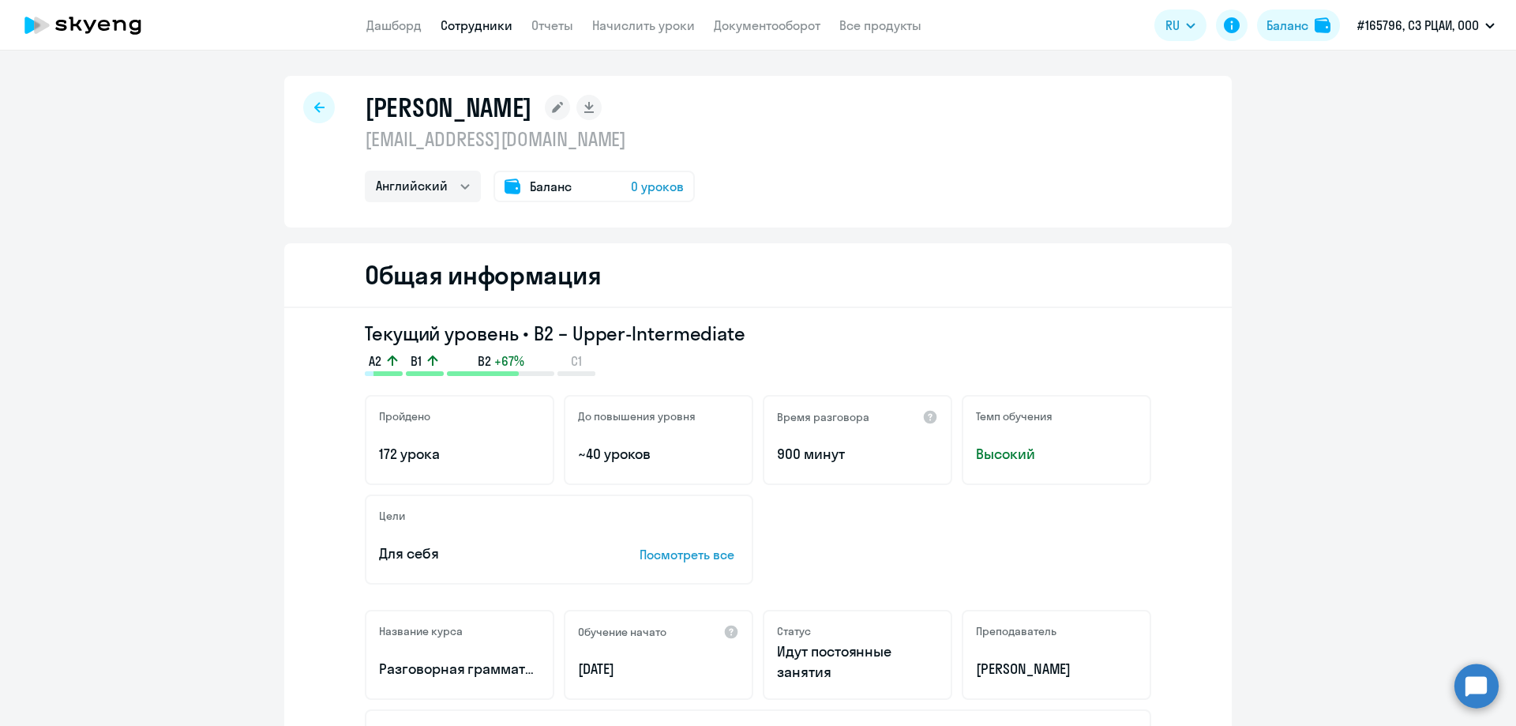
click at [314, 106] on icon at bounding box center [319, 107] width 10 height 11
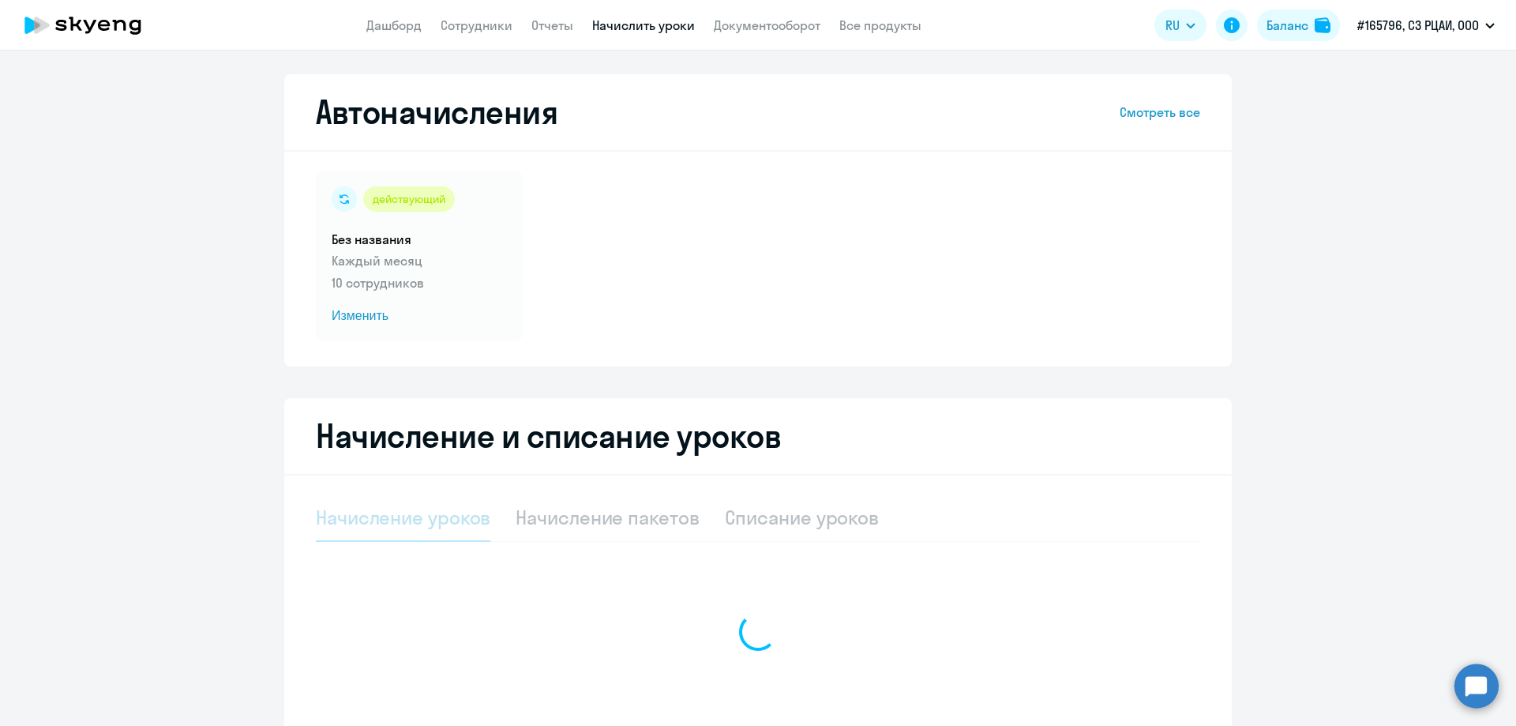
select select "10"
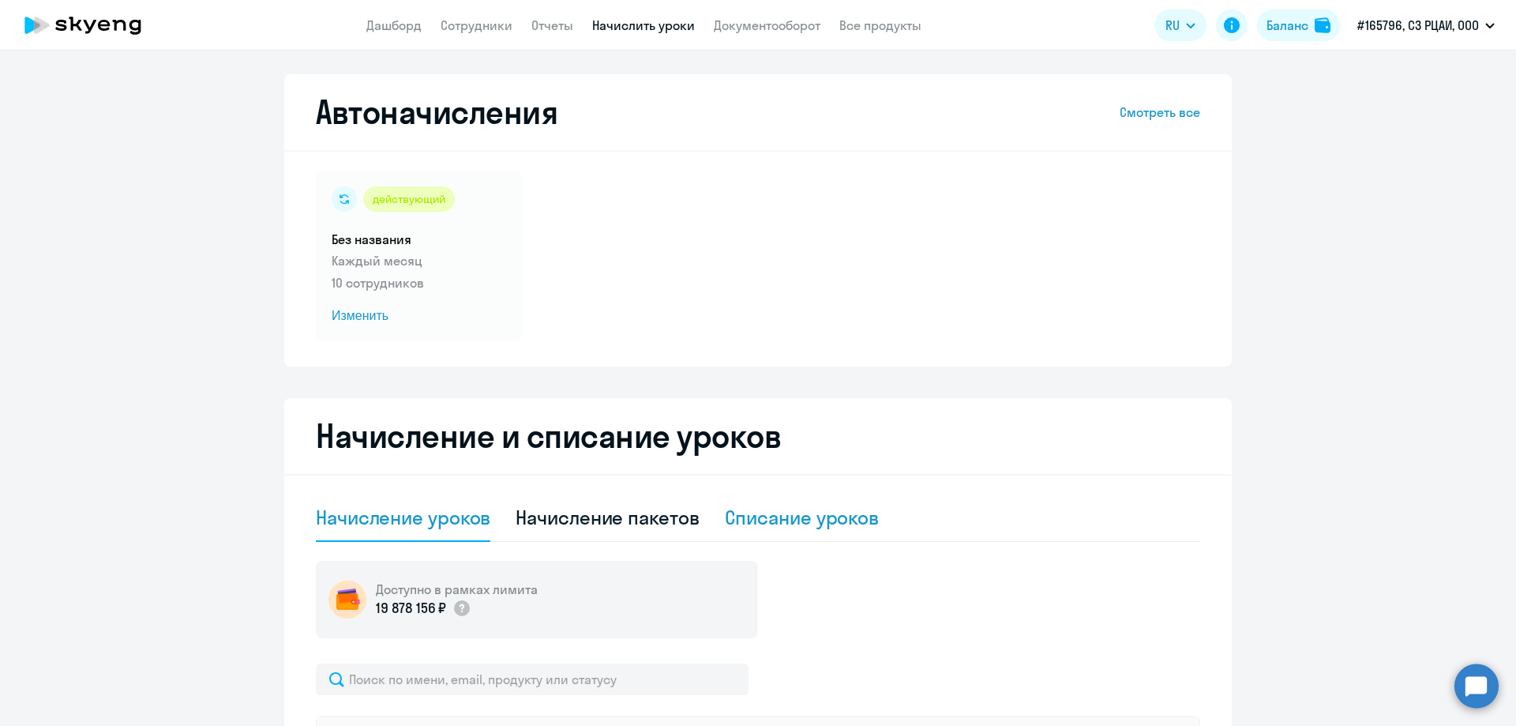
click at [779, 517] on div "Списание уроков" at bounding box center [802, 517] width 155 height 25
select select "10"
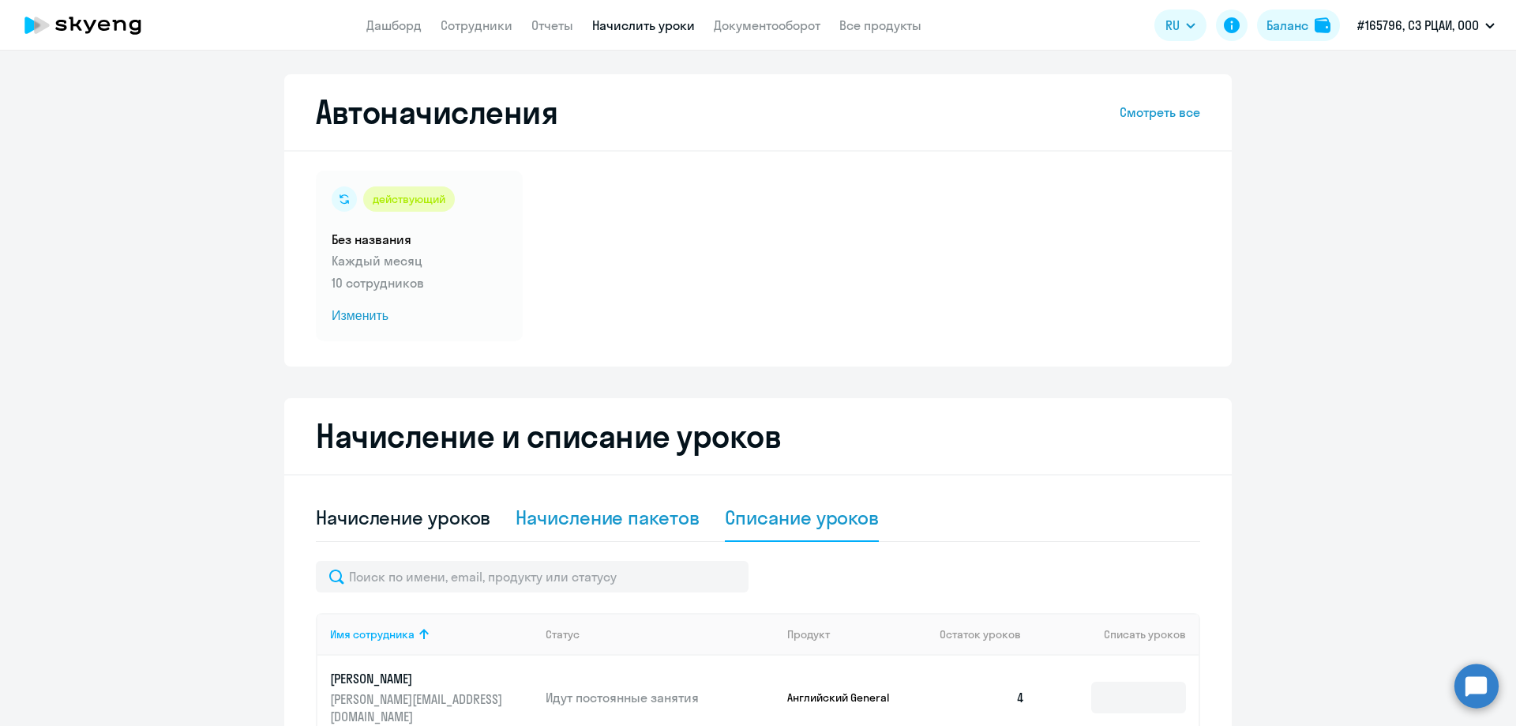
click at [637, 516] on div "Начисление пакетов" at bounding box center [607, 517] width 183 height 25
select select "10"
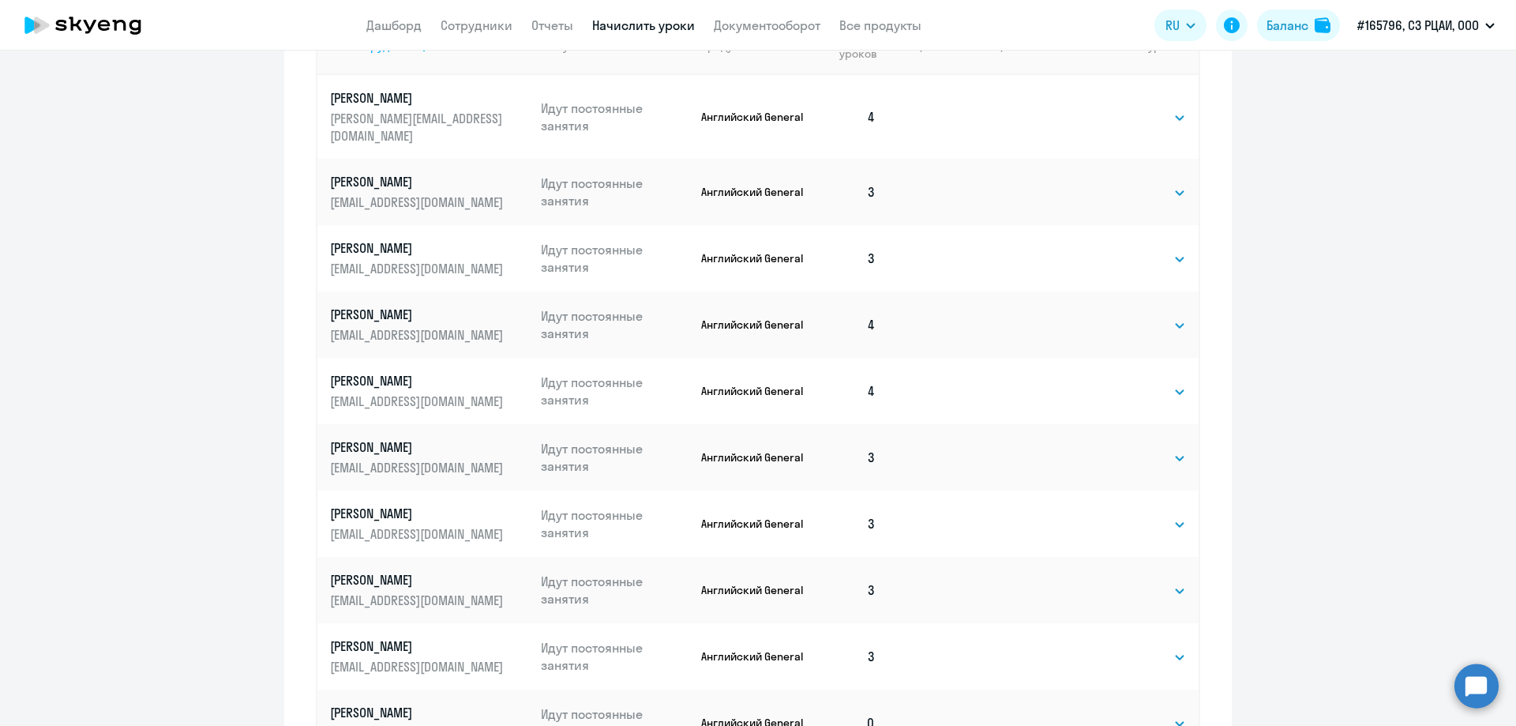
scroll to position [448, 0]
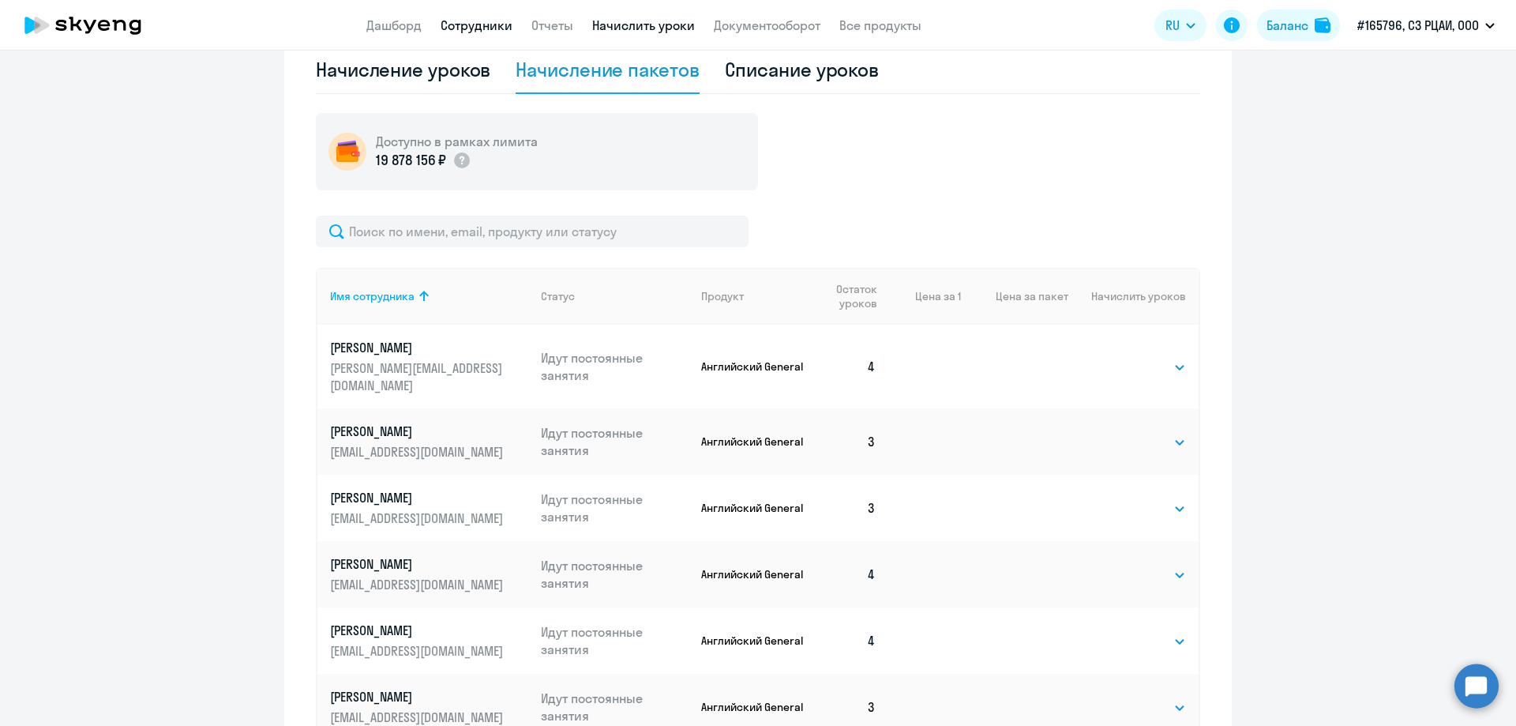
click at [474, 24] on link "Сотрудники" at bounding box center [477, 25] width 72 height 16
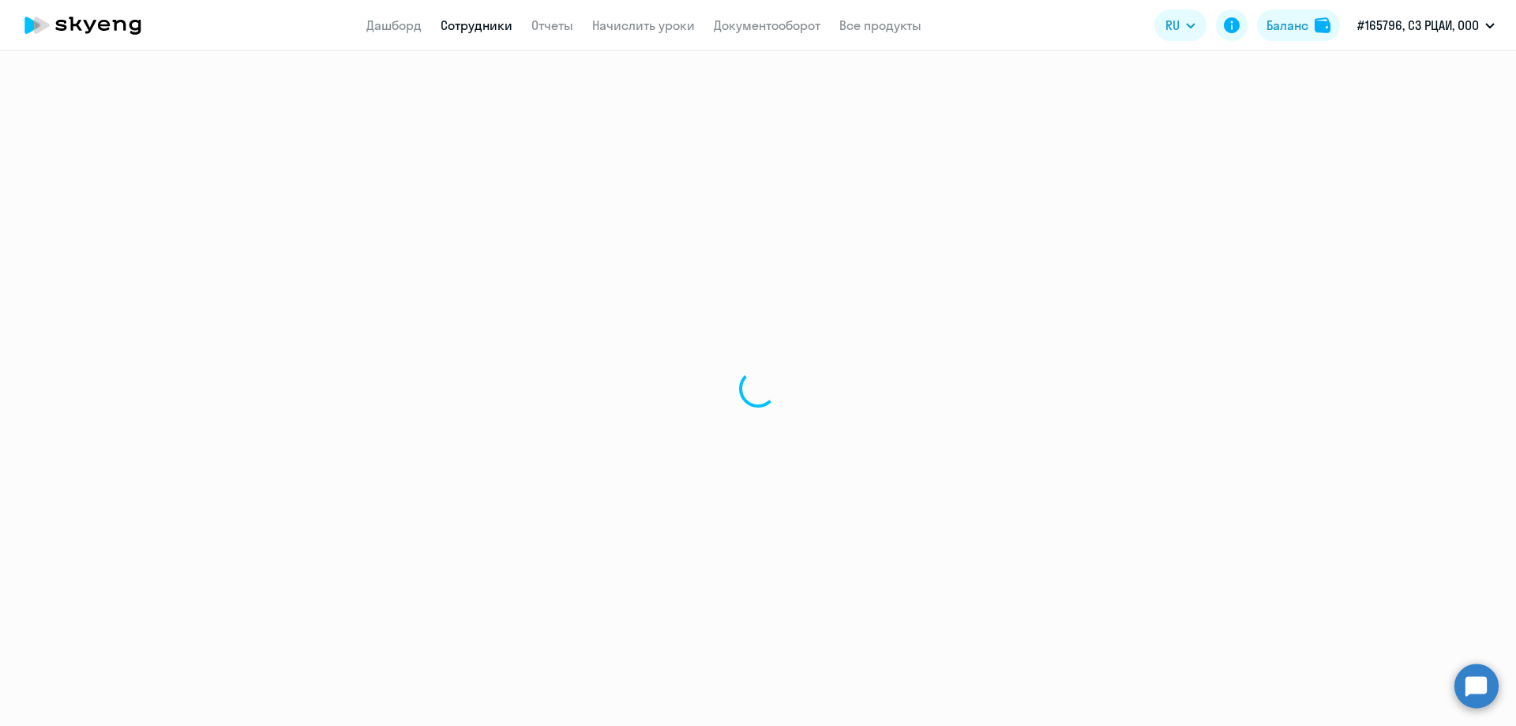
select select "30"
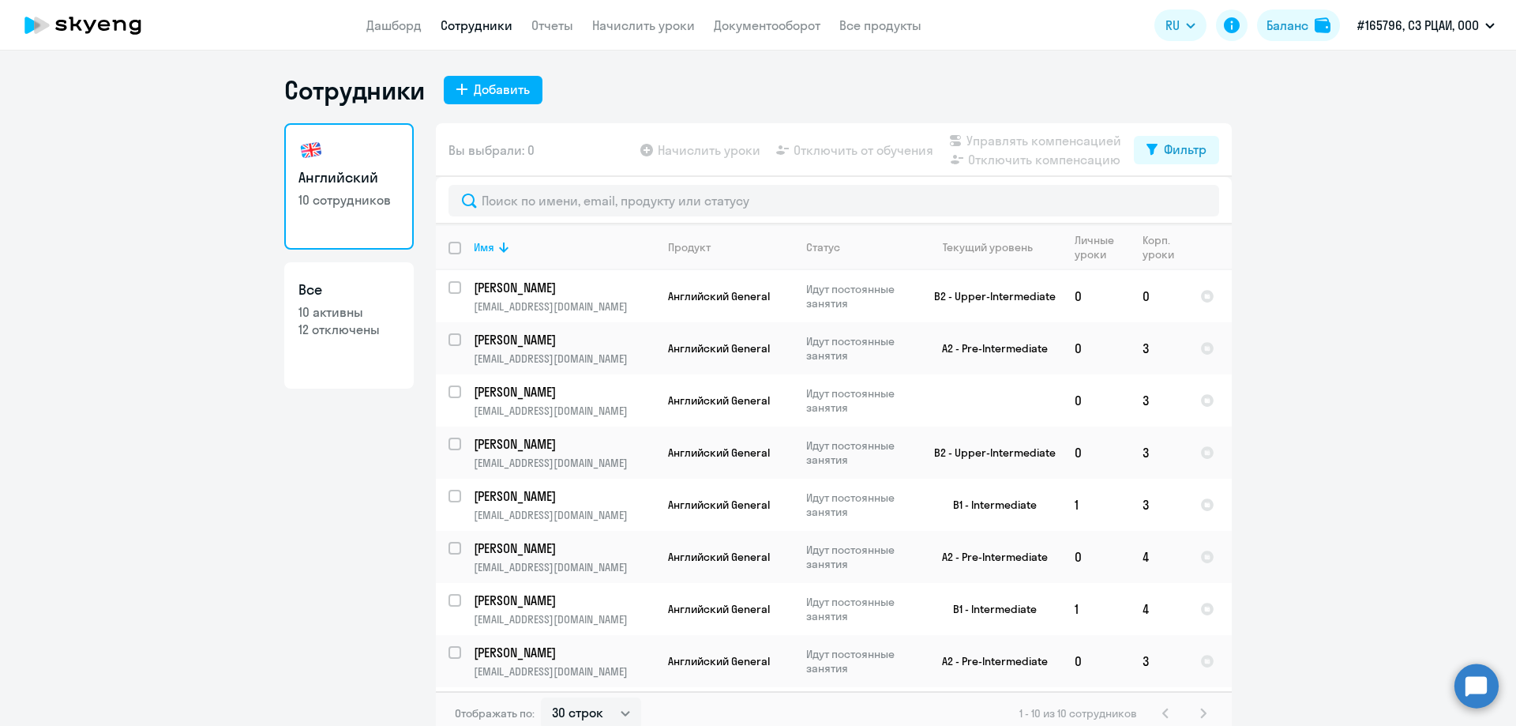
click at [355, 338] on link "Все 10 активны 12 отключены" at bounding box center [349, 325] width 130 height 126
select select "30"
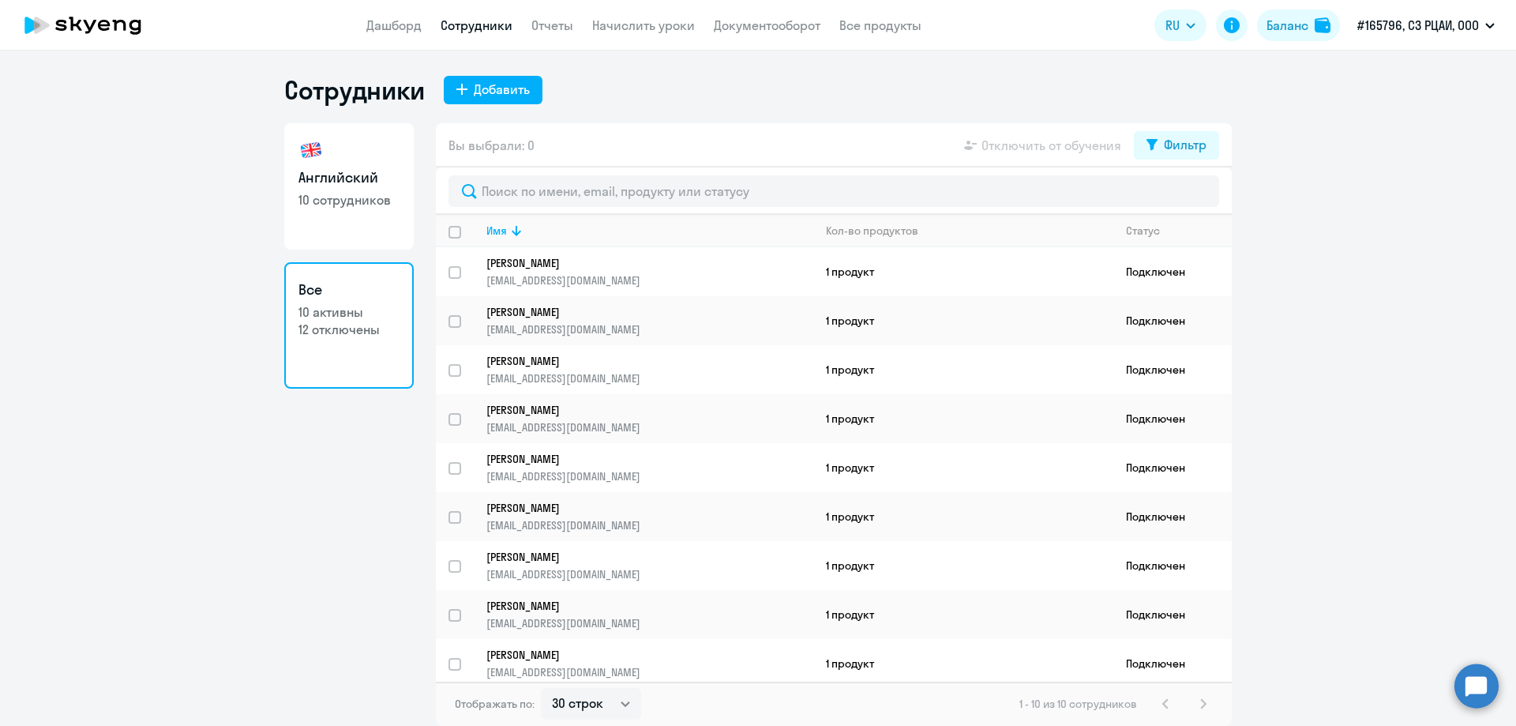
click at [356, 327] on p "12 отключены" at bounding box center [349, 329] width 101 height 17
click at [349, 328] on p "12 отключены" at bounding box center [349, 329] width 101 height 17
click at [1056, 149] on app-table-action-button "Отключить от обучения" at bounding box center [1041, 145] width 160 height 19
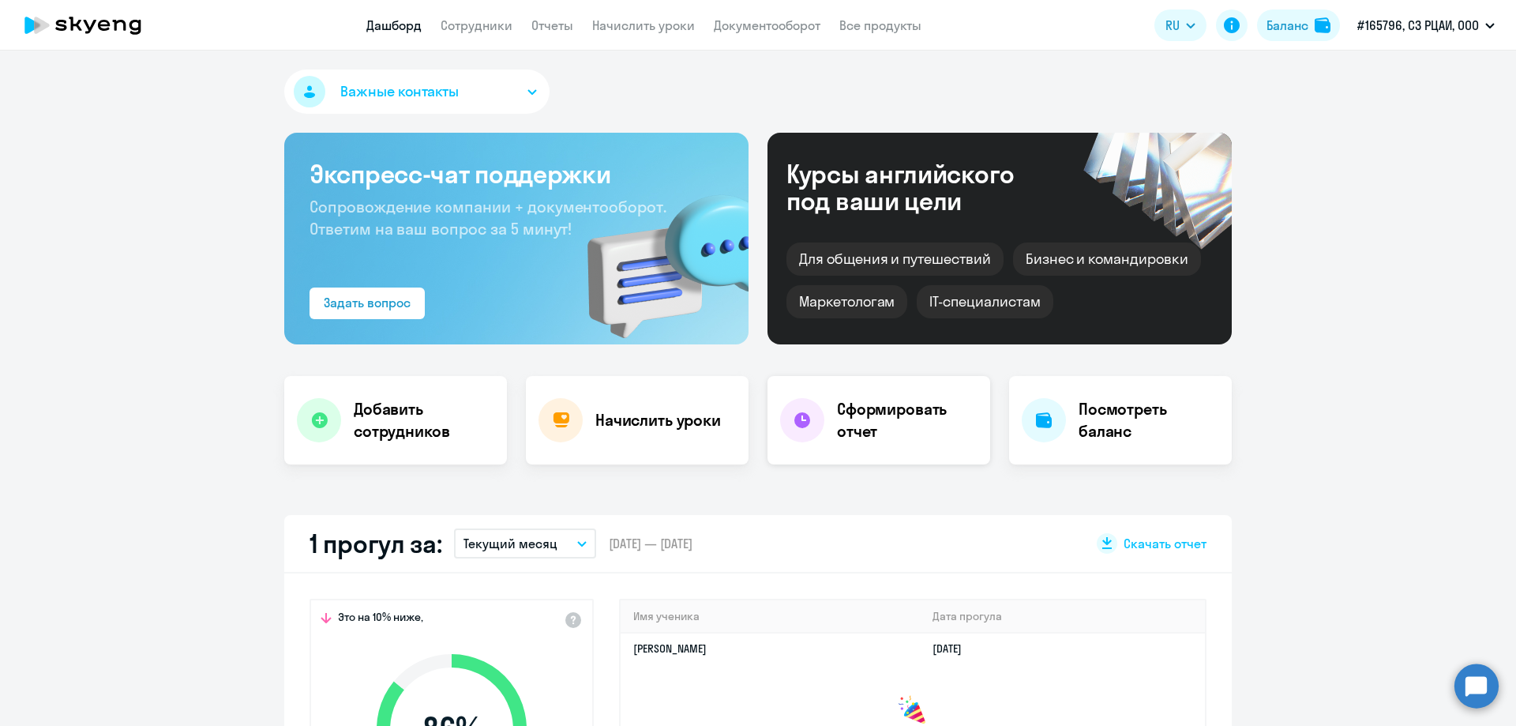
select select "30"
click at [544, 26] on link "Отчеты" at bounding box center [552, 25] width 42 height 16
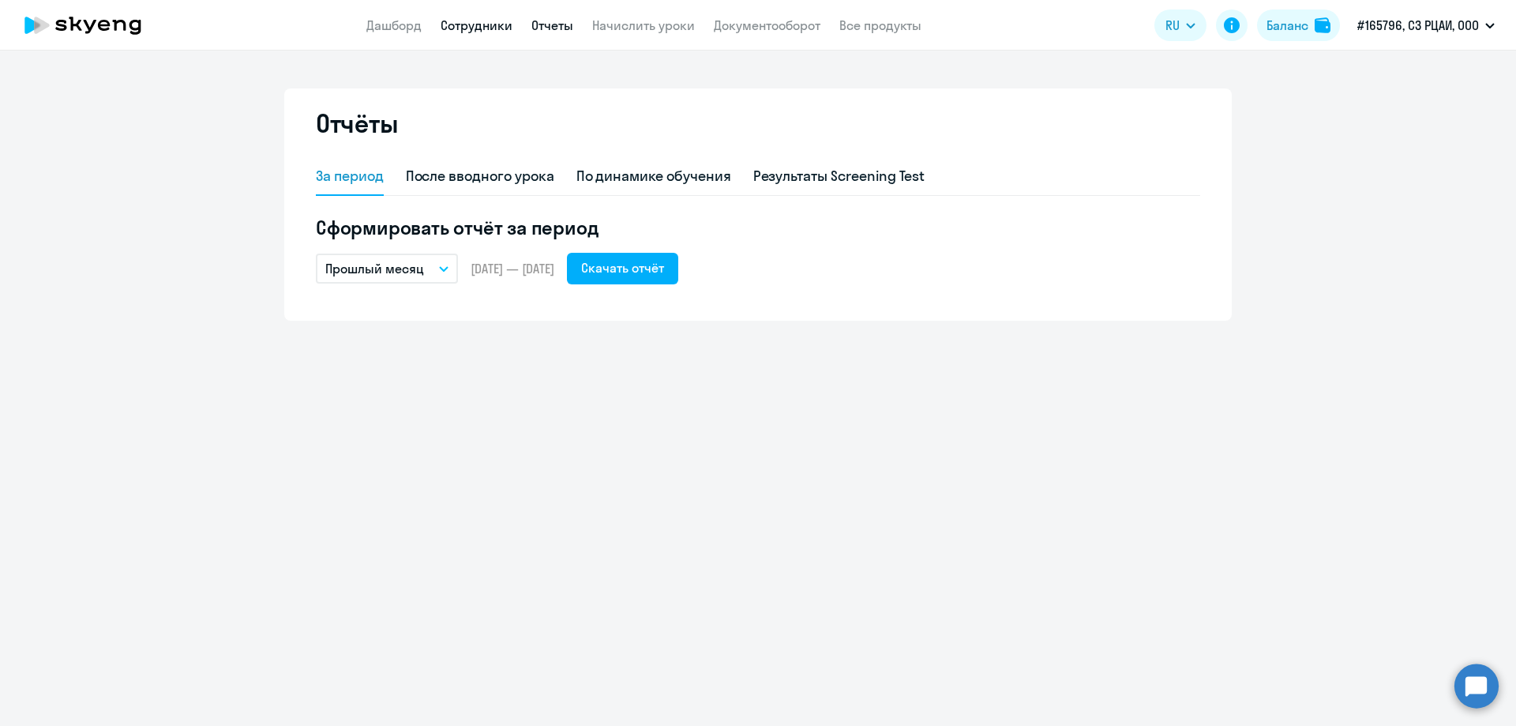
click at [486, 26] on link "Сотрудники" at bounding box center [477, 25] width 72 height 16
select select "30"
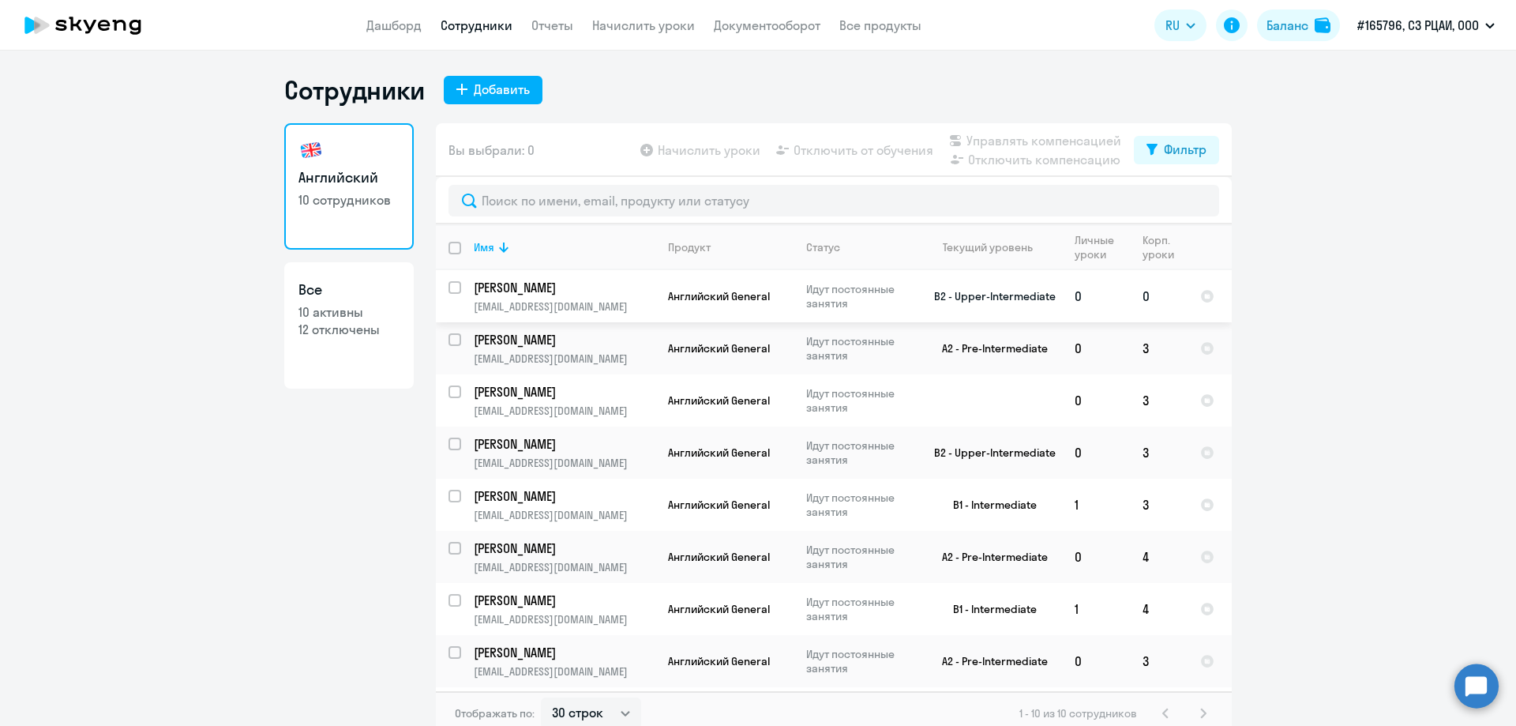
click at [545, 289] on p "[PERSON_NAME]" at bounding box center [563, 287] width 178 height 17
select select "english"
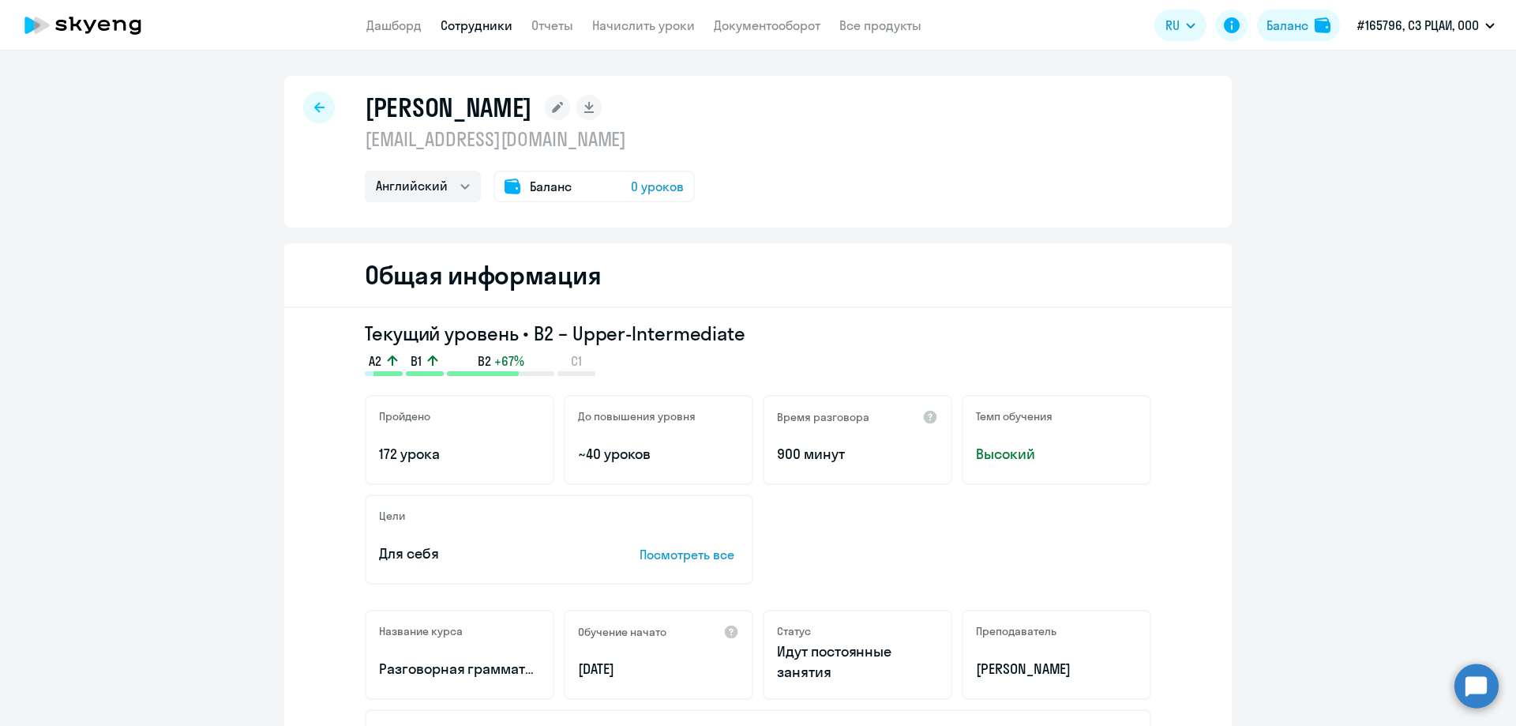
click at [314, 101] on div at bounding box center [319, 108] width 32 height 32
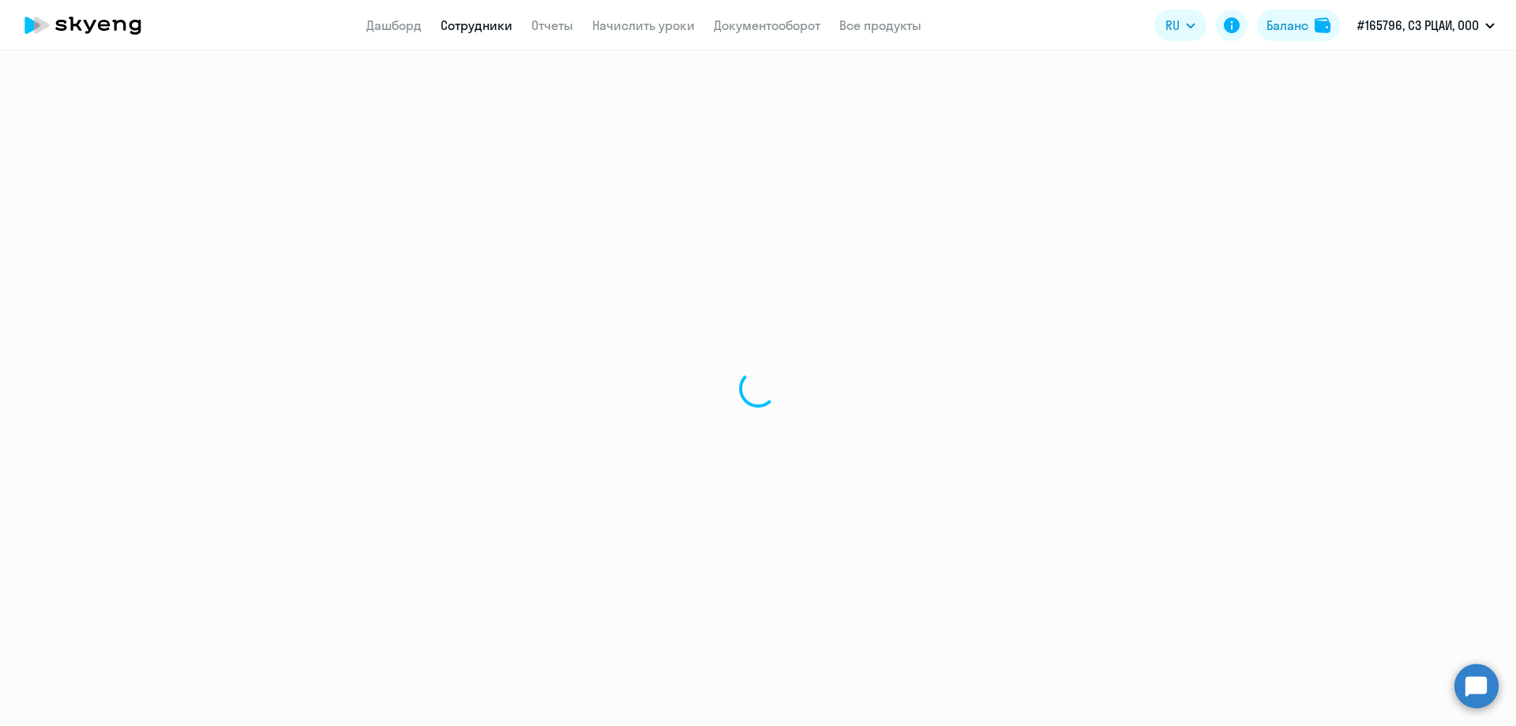
select select "30"
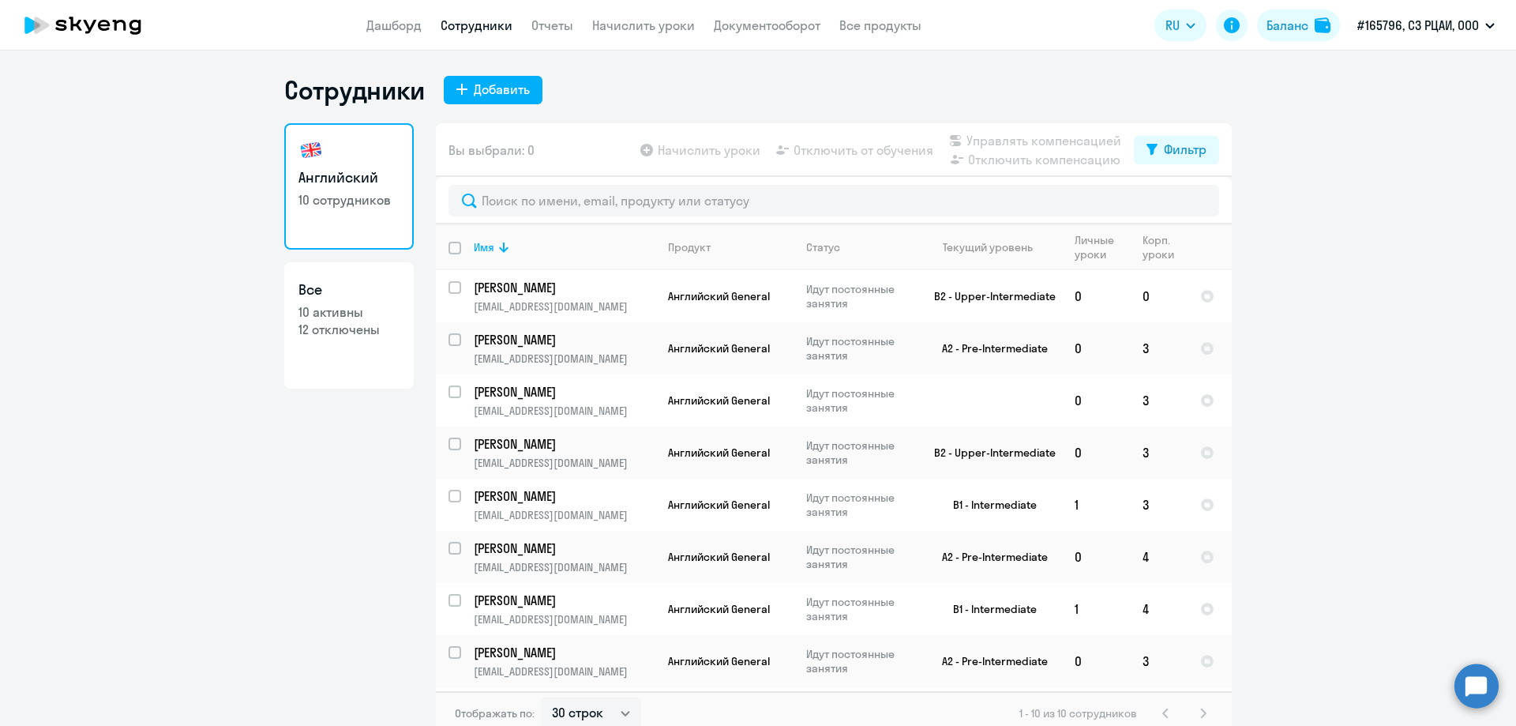
click at [340, 329] on p "12 отключены" at bounding box center [349, 329] width 101 height 17
select select "30"
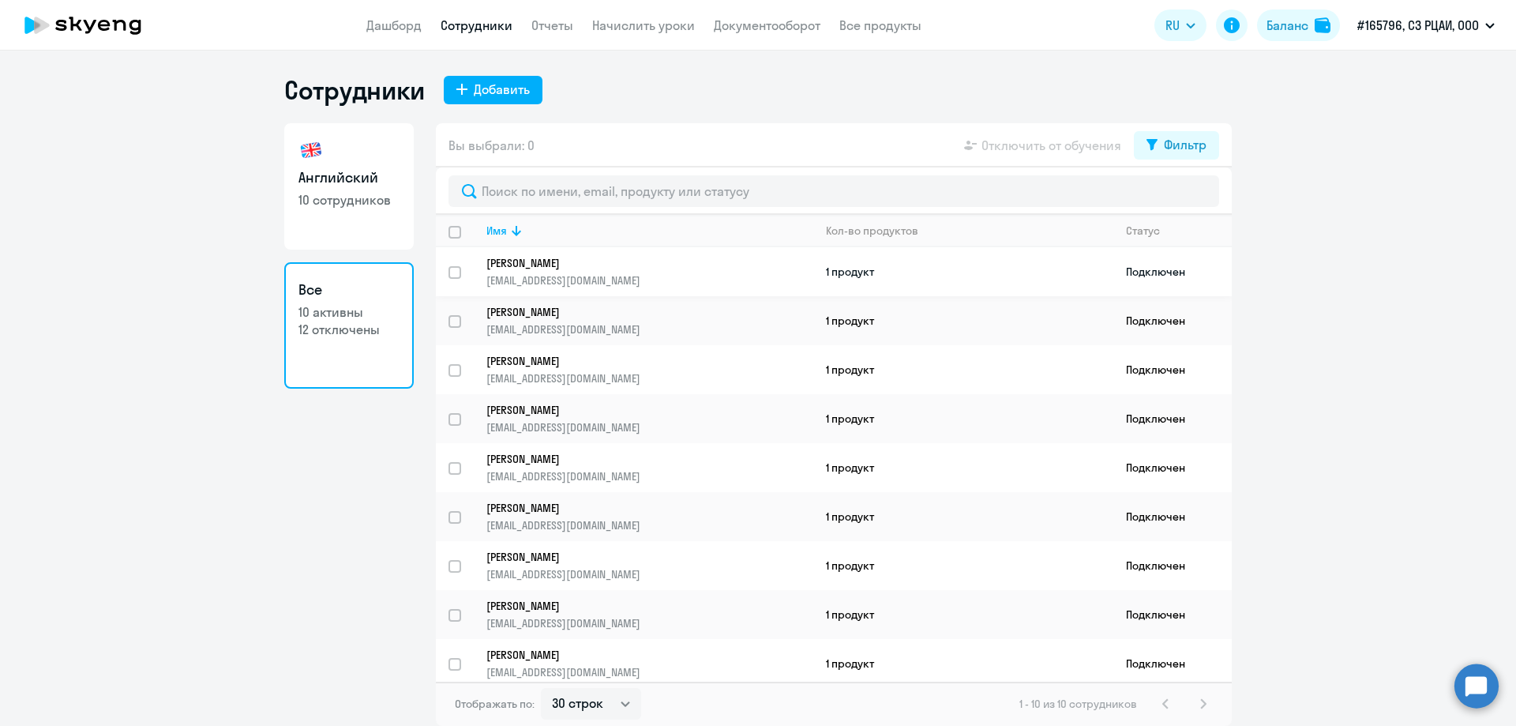
click at [1046, 266] on td "1 продукт" at bounding box center [963, 271] width 300 height 49
select select "english"
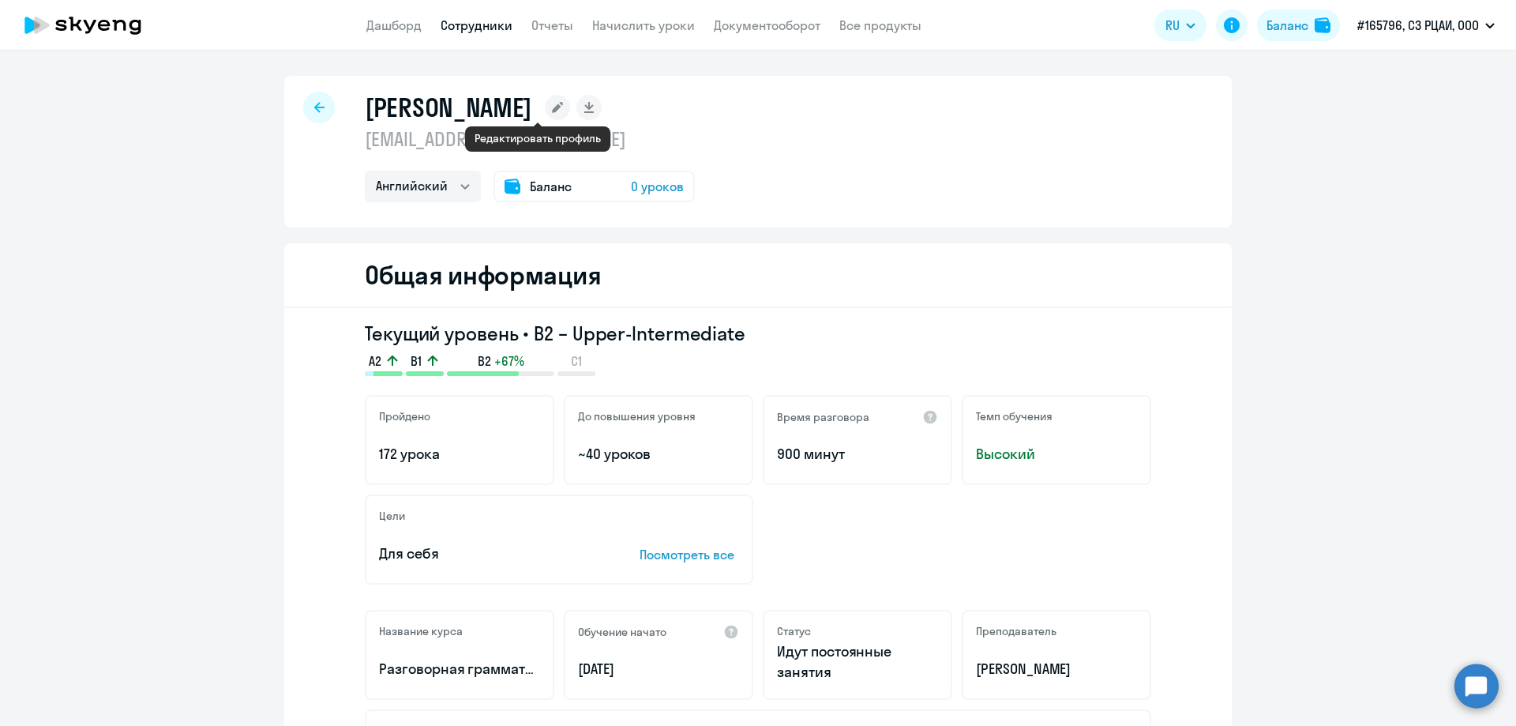
click at [545, 107] on rect at bounding box center [557, 107] width 25 height 25
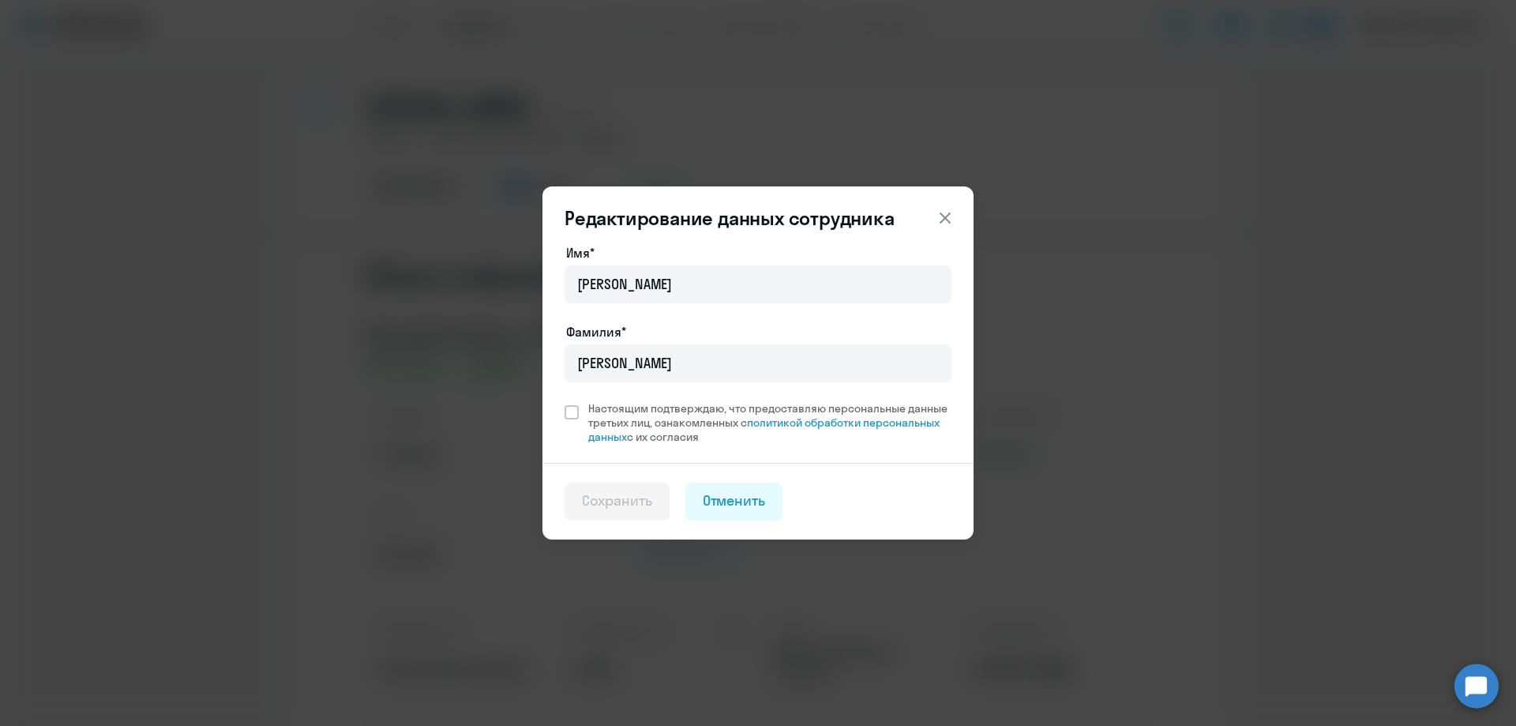
click at [944, 216] on icon at bounding box center [945, 217] width 11 height 11
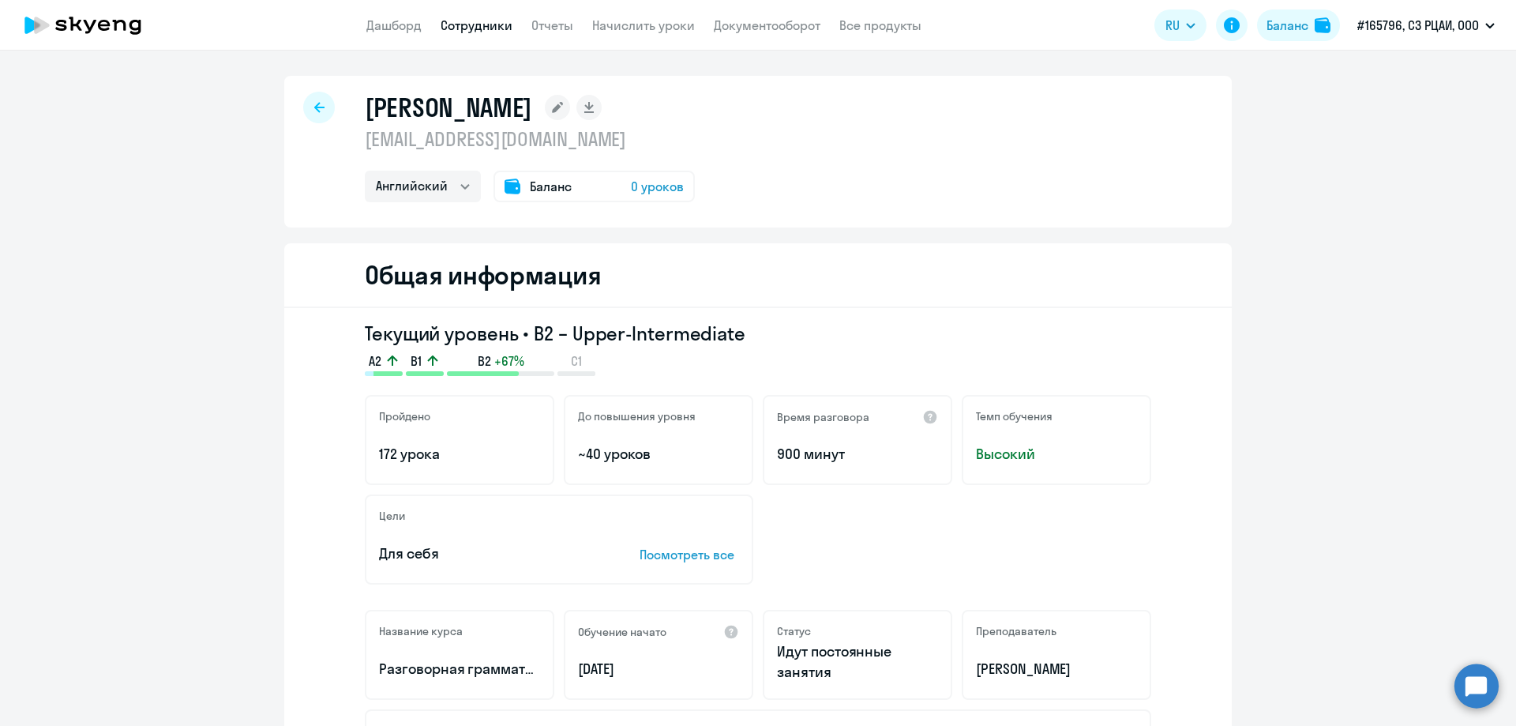
select select "30"
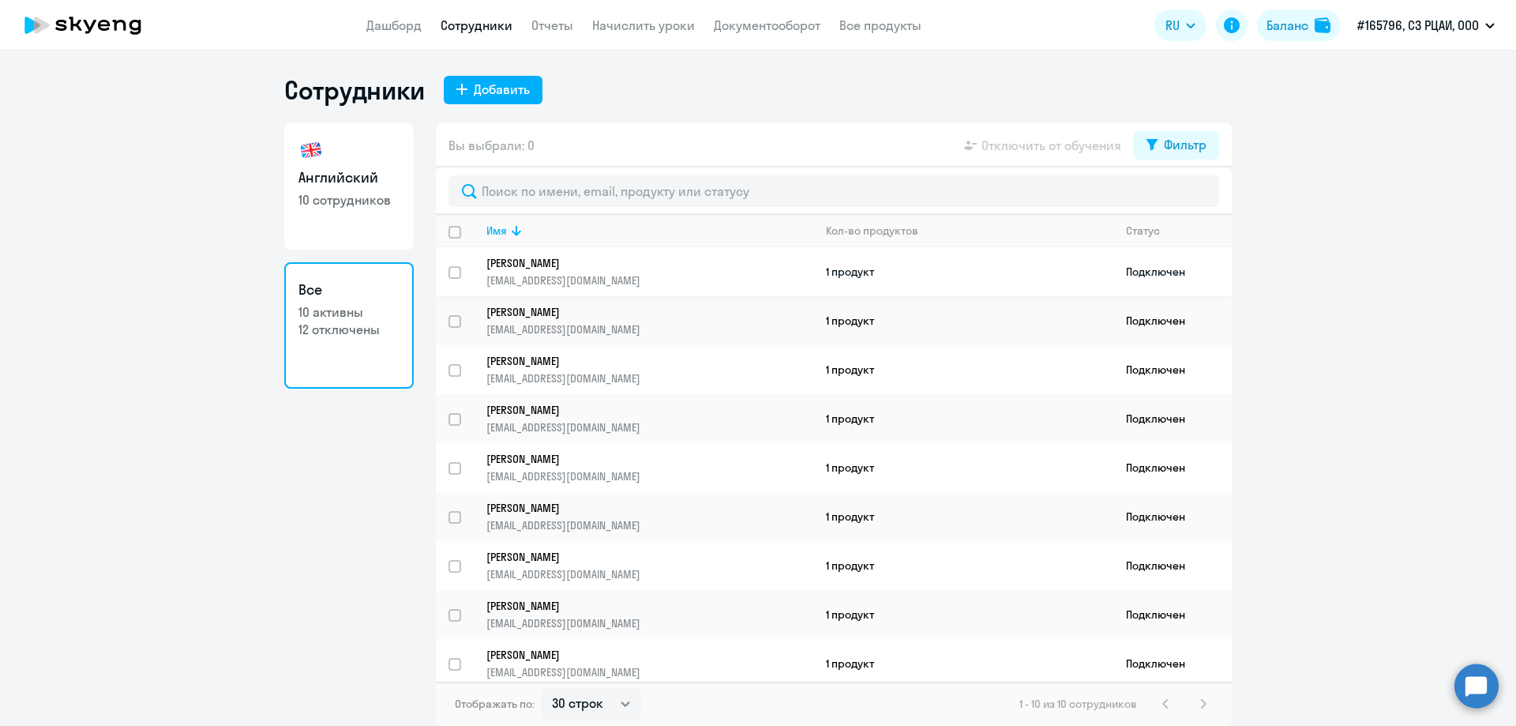
click at [455, 271] on input "select row 12428713" at bounding box center [465, 282] width 32 height 32
checkbox input "true"
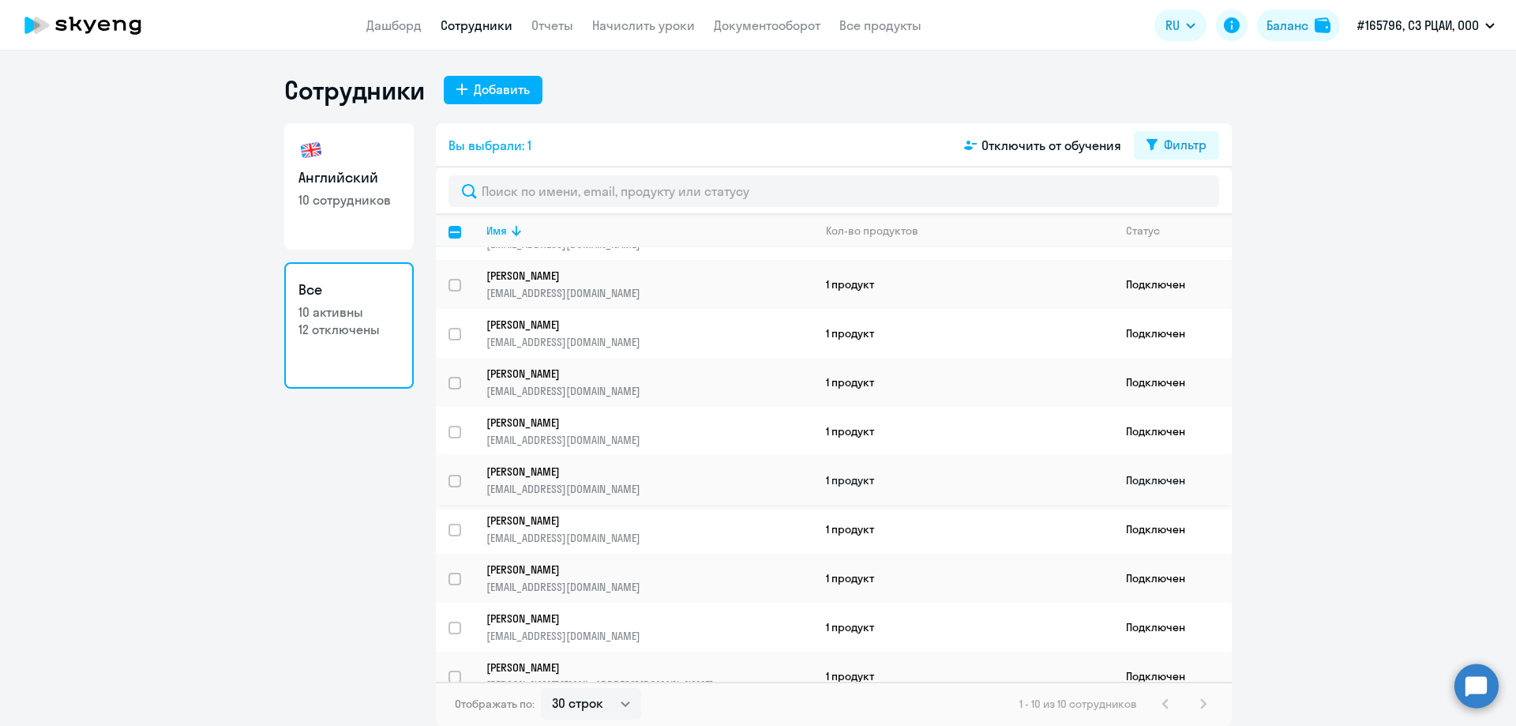
scroll to position [55, 0]
